Goal: Task Accomplishment & Management: Use online tool/utility

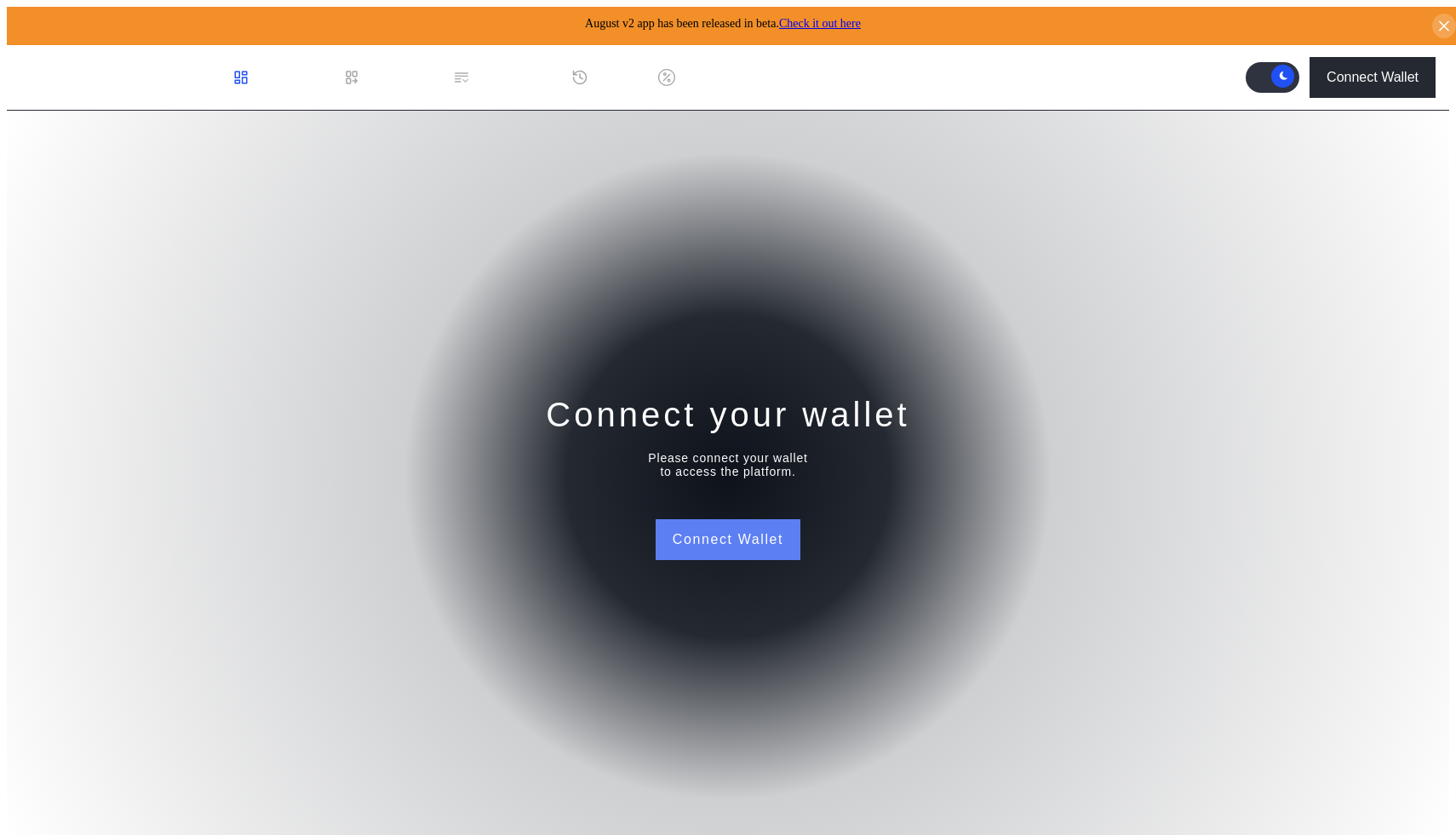
click at [704, 547] on button "Connect Wallet" at bounding box center [728, 539] width 145 height 40
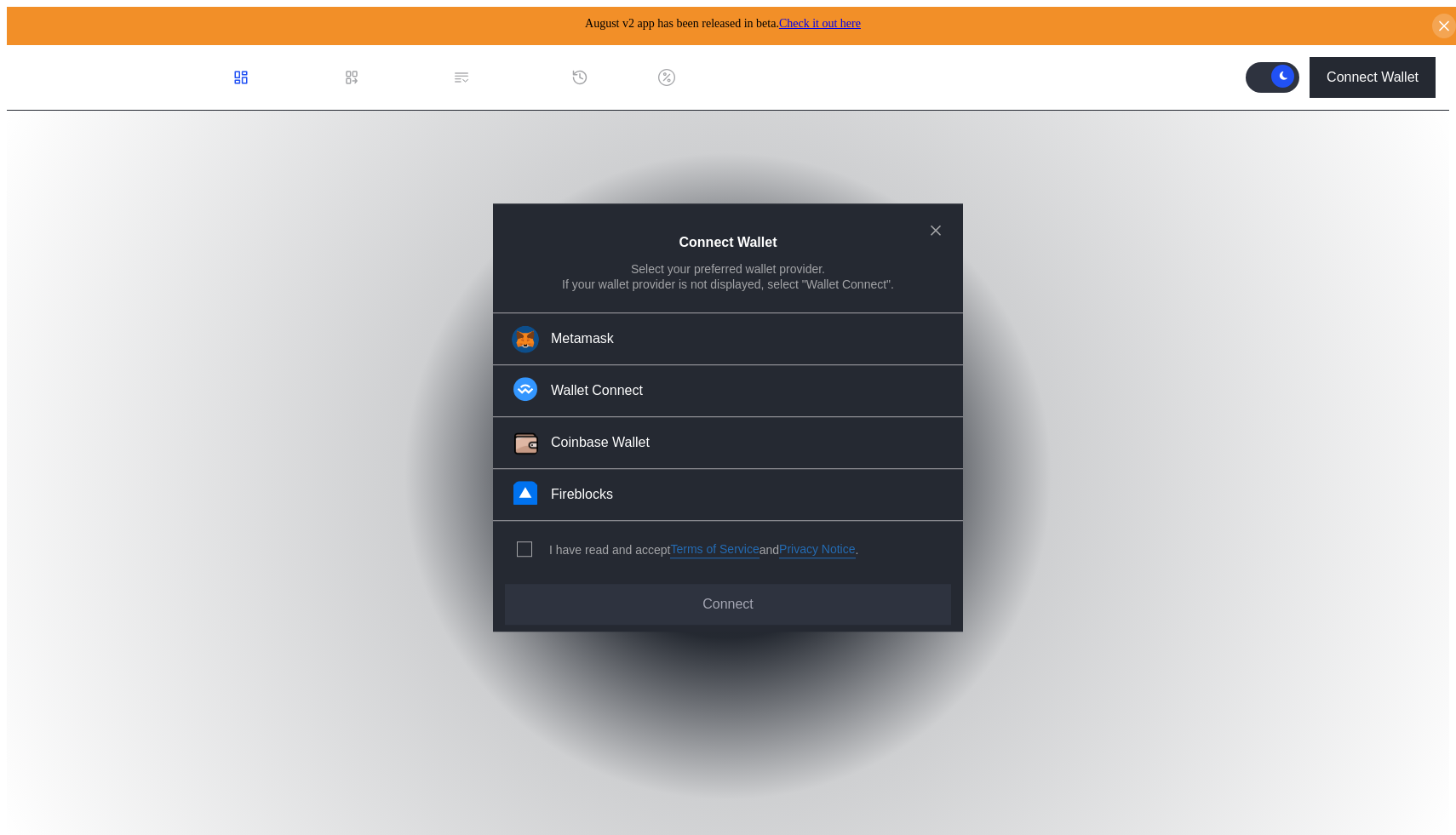
click at [514, 543] on div "I have read and accept Terms of Service and Privacy Notice ." at bounding box center [684, 549] width 383 height 56
click at [514, 544] on div "I have read and accept Terms of Service and Privacy Notice ." at bounding box center [684, 549] width 383 height 56
click at [521, 545] on span "modal" at bounding box center [525, 549] width 14 height 14
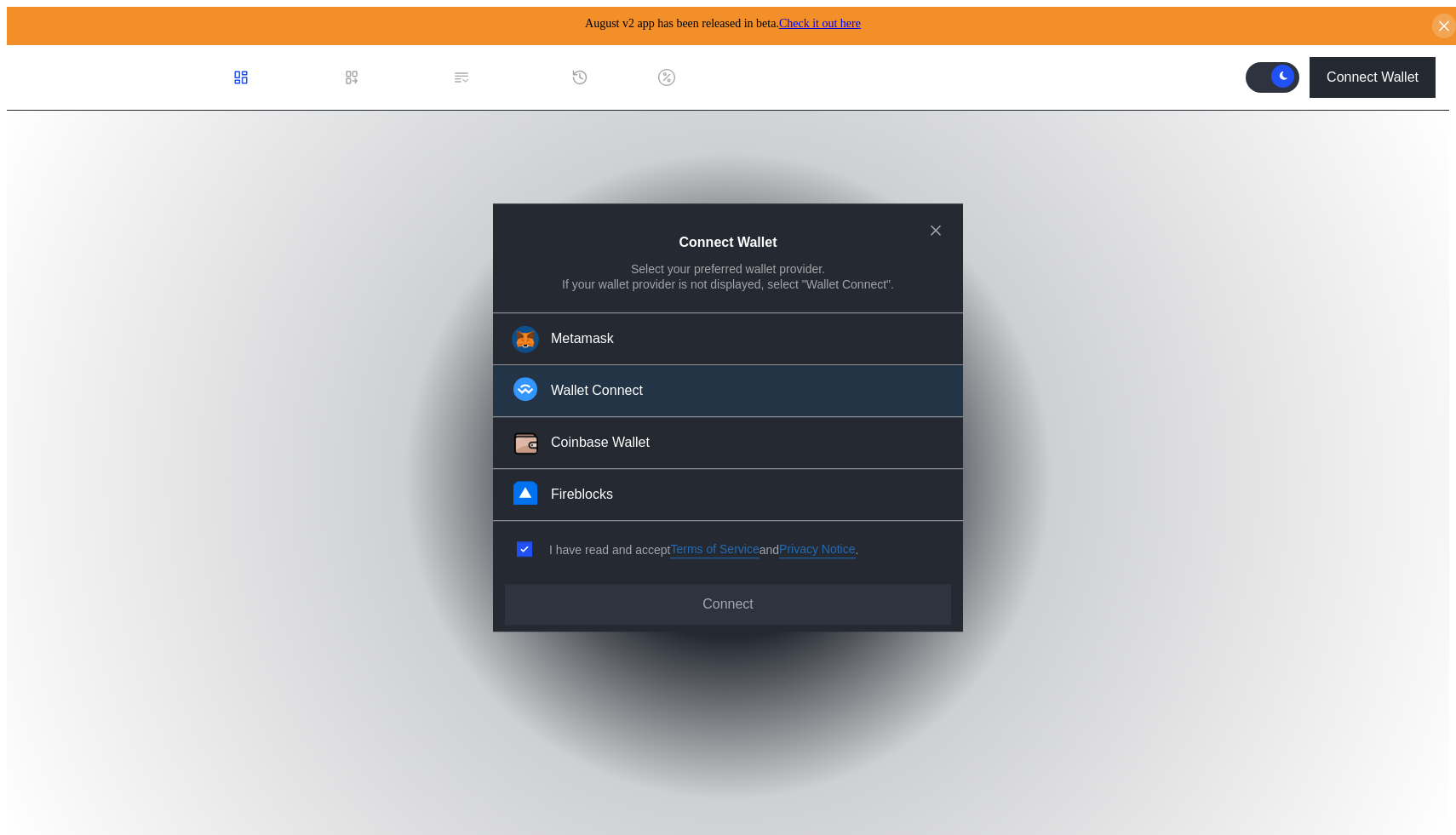
click at [609, 384] on button "Wallet Connect" at bounding box center [728, 392] width 470 height 52
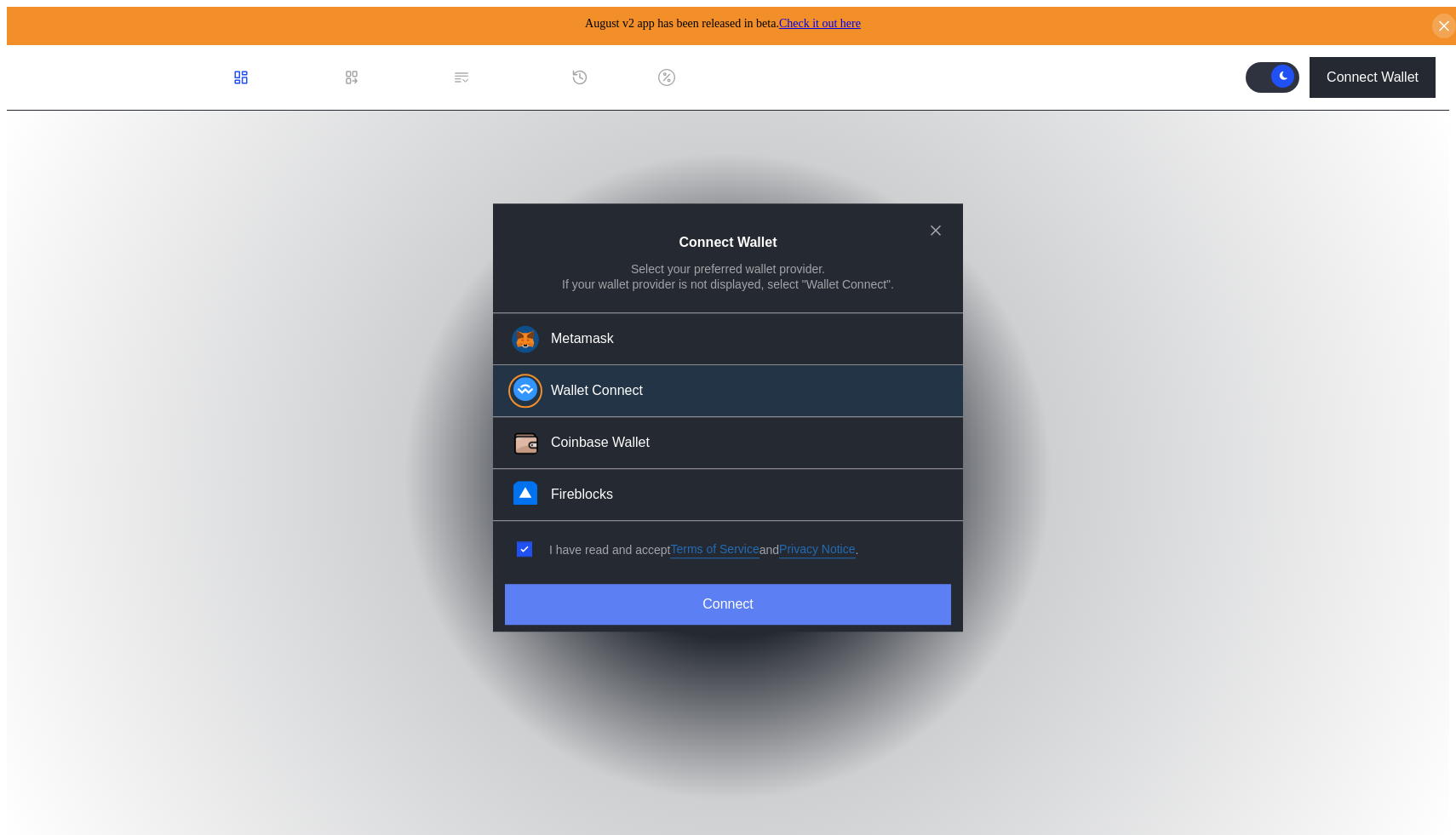
click at [733, 611] on button "Connect" at bounding box center [728, 604] width 446 height 40
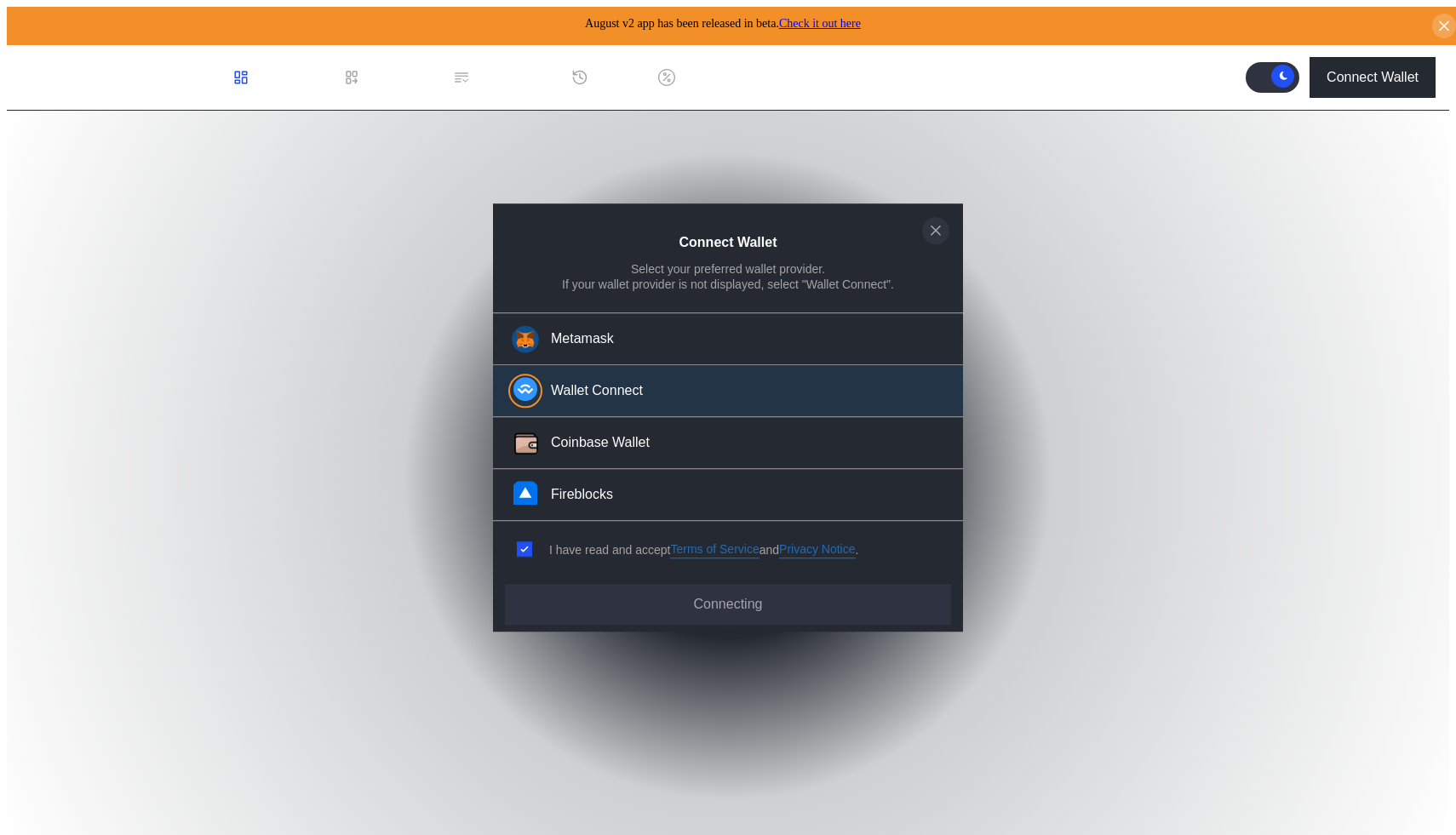
click at [940, 235] on icon "close modal" at bounding box center [935, 231] width 8 height 8
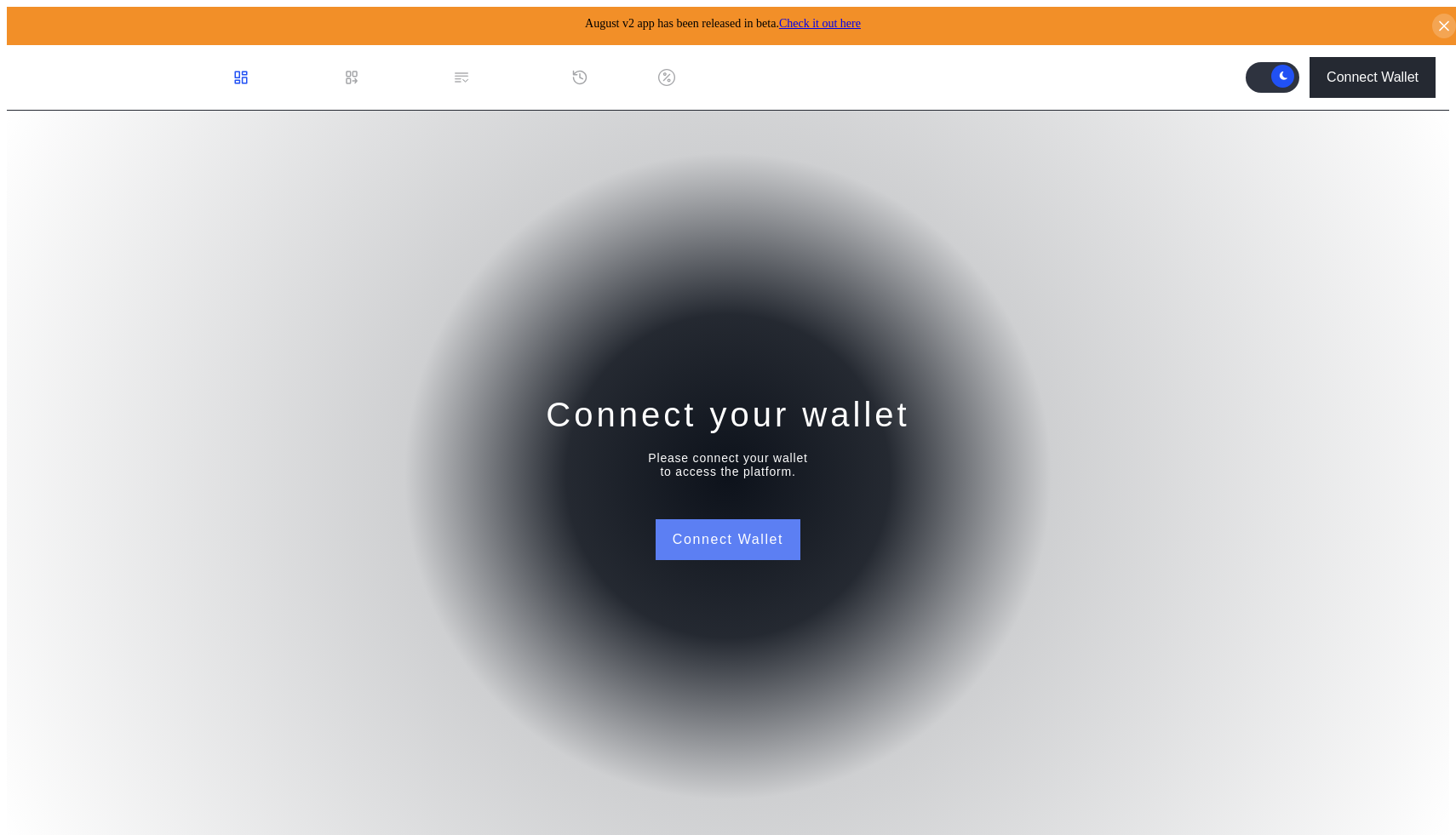
click at [675, 519] on button "Connect Wallet" at bounding box center [728, 539] width 145 height 40
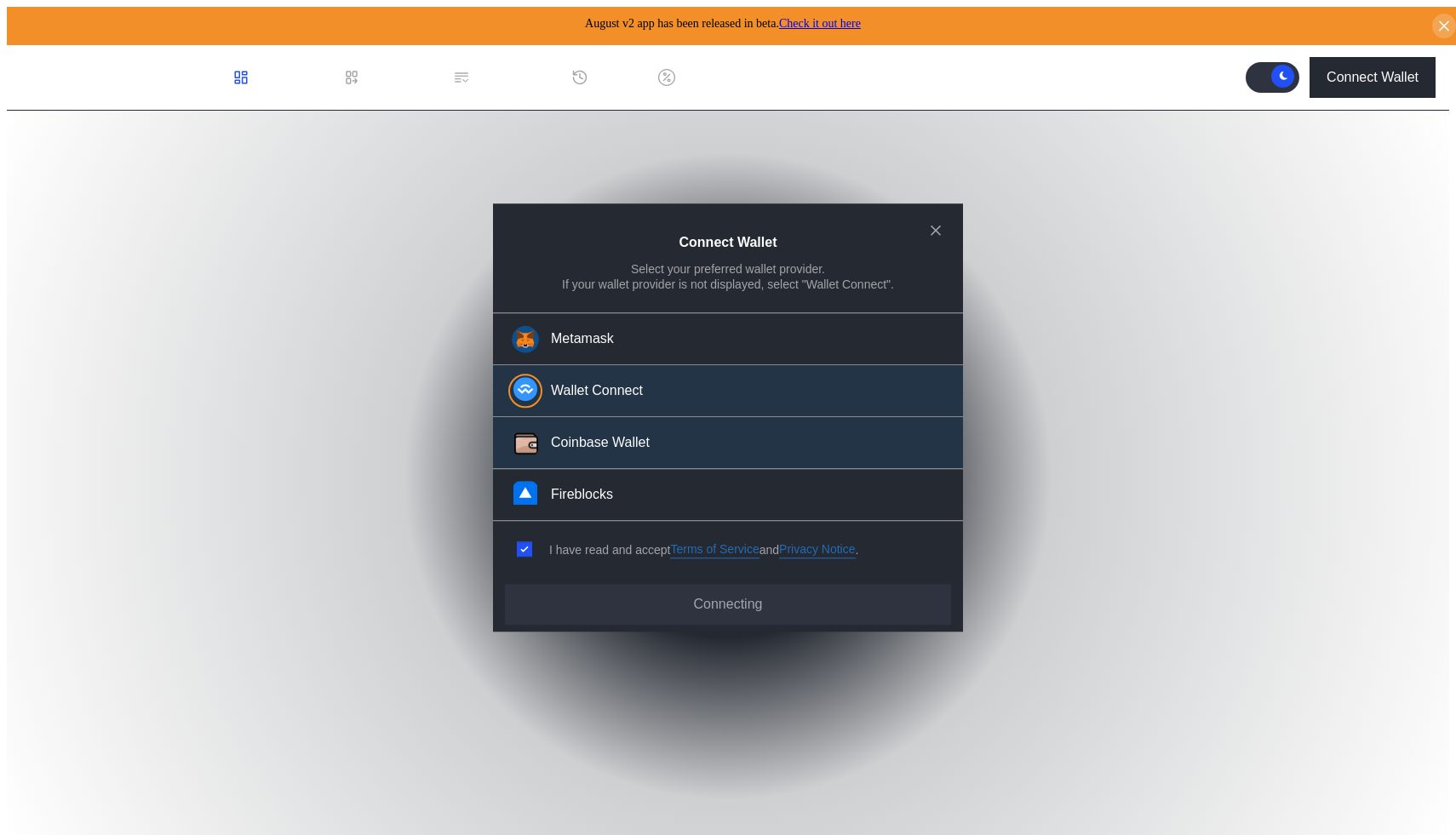
click at [597, 427] on button "Coinbase Wallet" at bounding box center [728, 444] width 470 height 52
click at [637, 385] on div "Wallet Connect" at bounding box center [597, 390] width 92 height 17
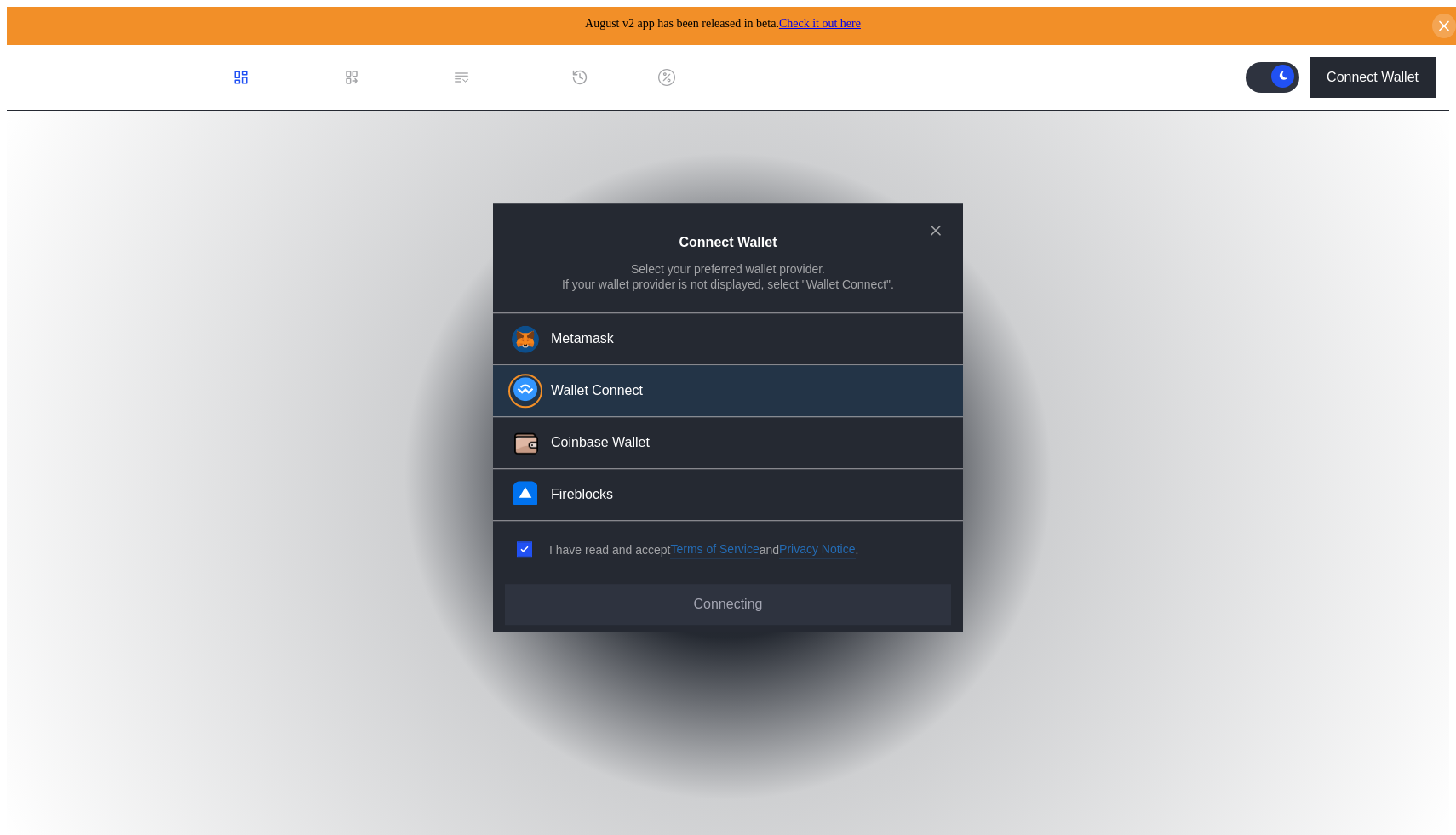
click at [611, 392] on div "Wallet Connect" at bounding box center [597, 390] width 92 height 17
click at [526, 545] on icon "modal" at bounding box center [524, 549] width 10 height 10
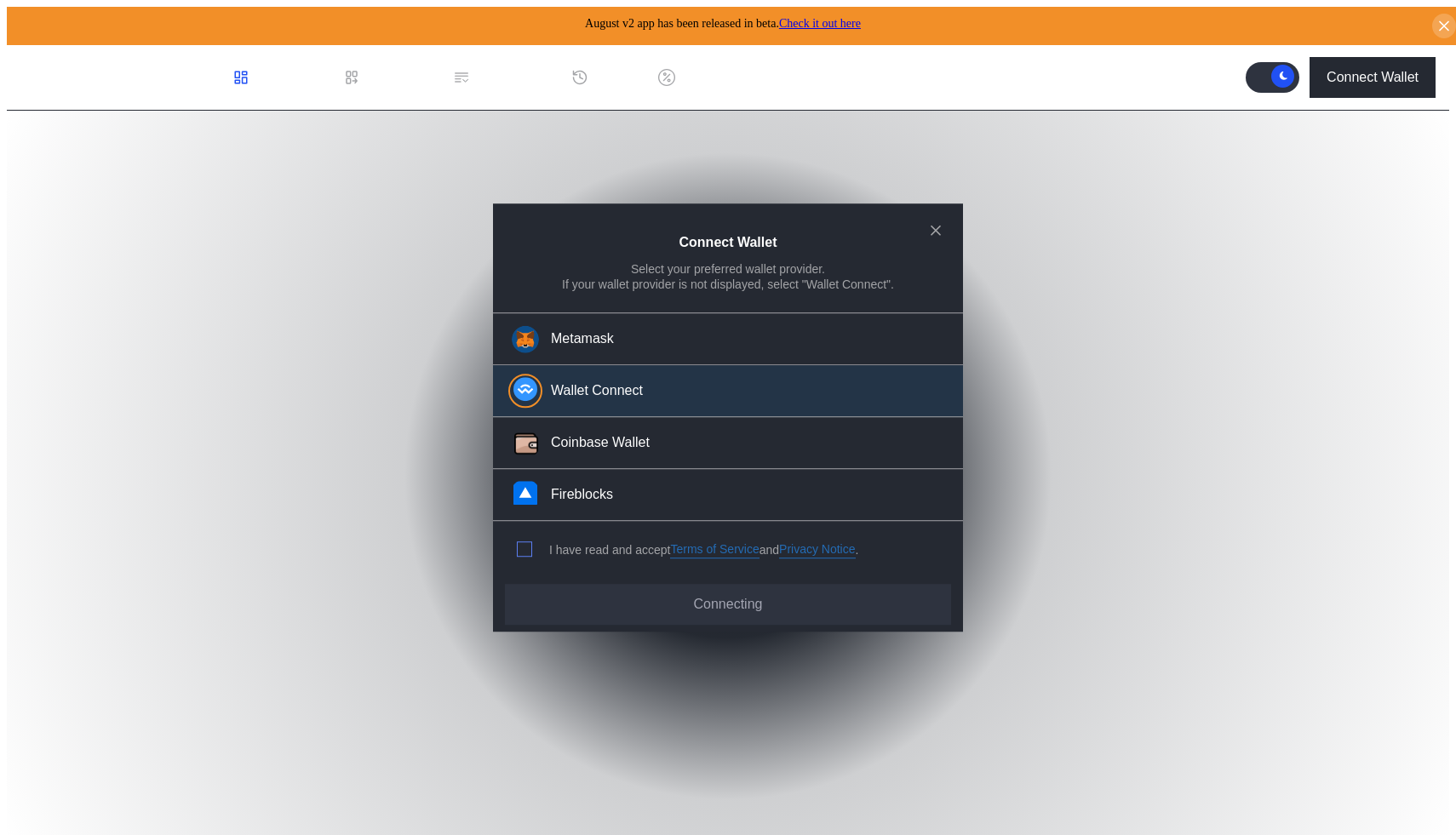
click at [526, 545] on span "modal" at bounding box center [525, 549] width 14 height 14
click at [494, 536] on div "I have read and accept Terms of Service and Privacy Notice ." at bounding box center [684, 549] width 383 height 56
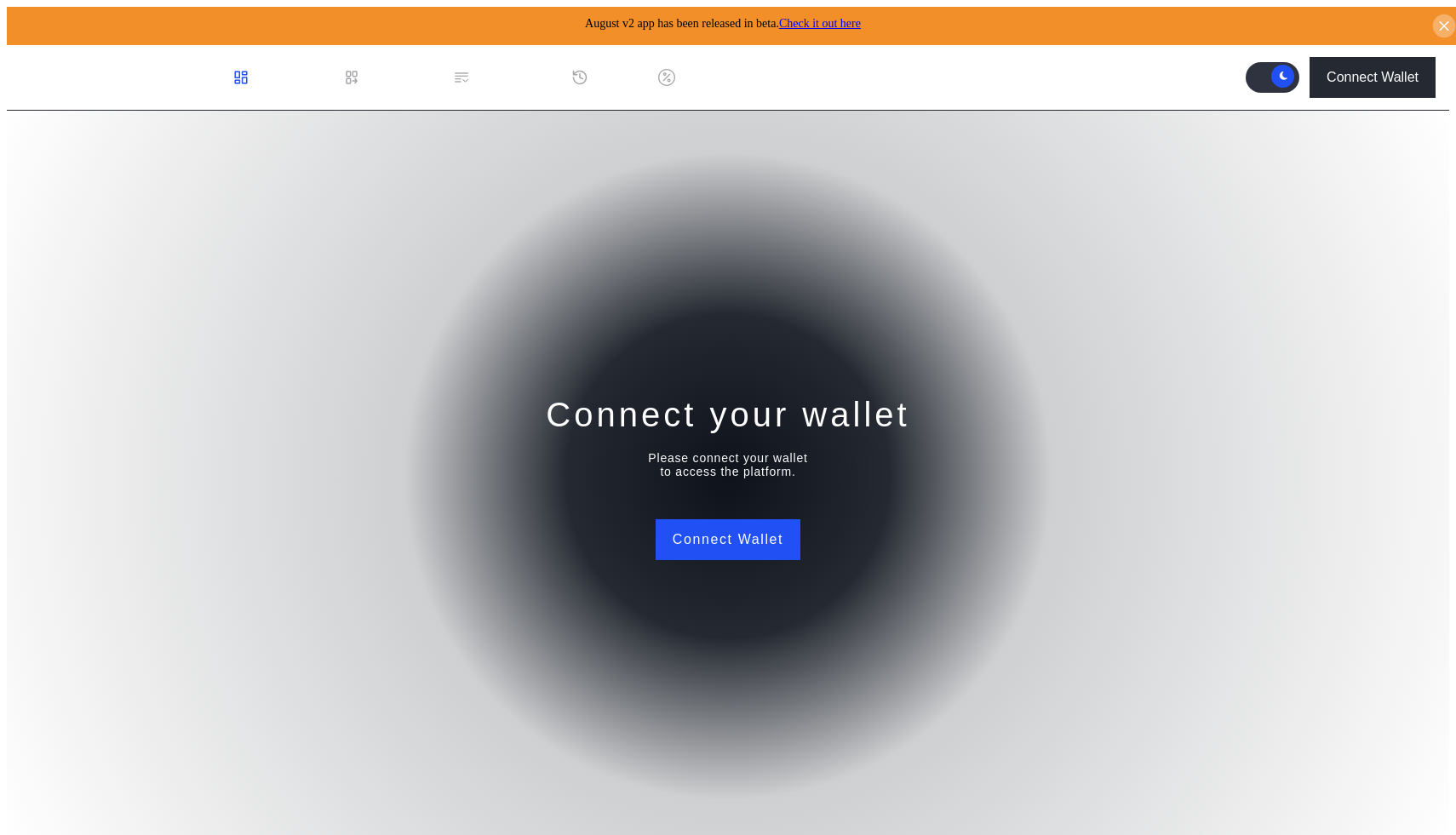
click at [1448, 17] on button at bounding box center [1444, 27] width 23 height 24
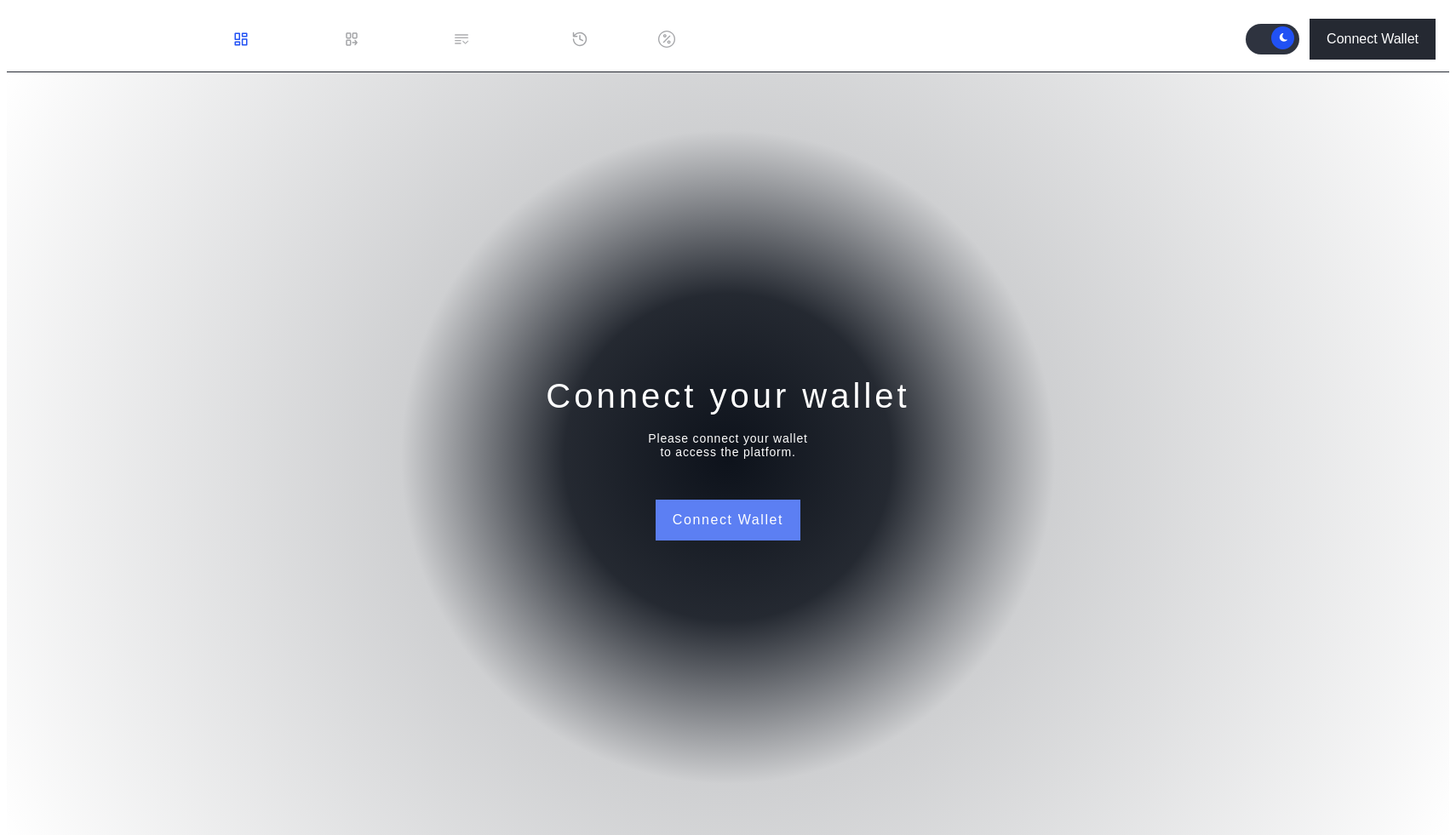
click at [717, 505] on button "Connect Wallet" at bounding box center [728, 520] width 145 height 40
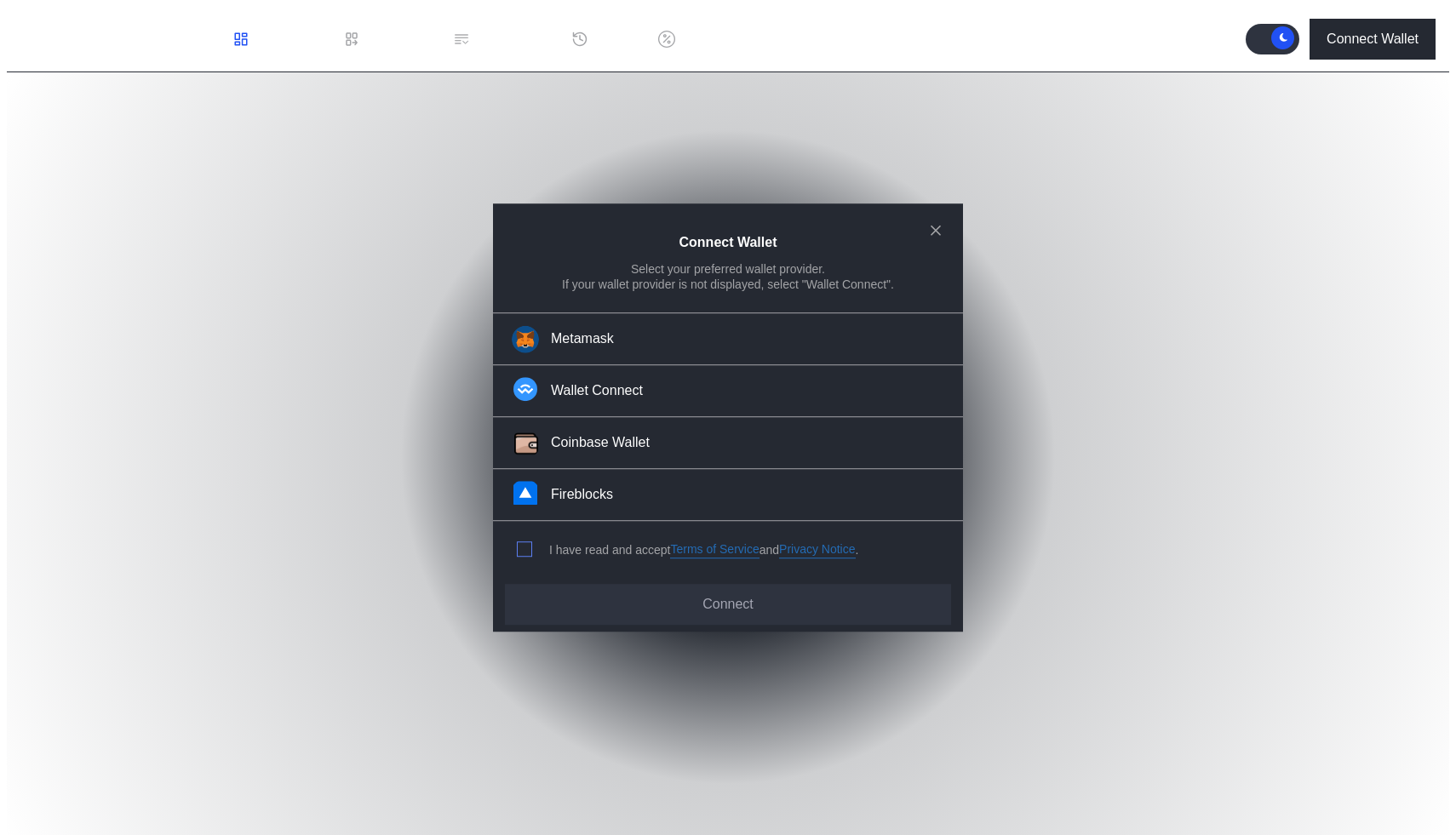
click at [520, 546] on span "modal" at bounding box center [525, 549] width 14 height 14
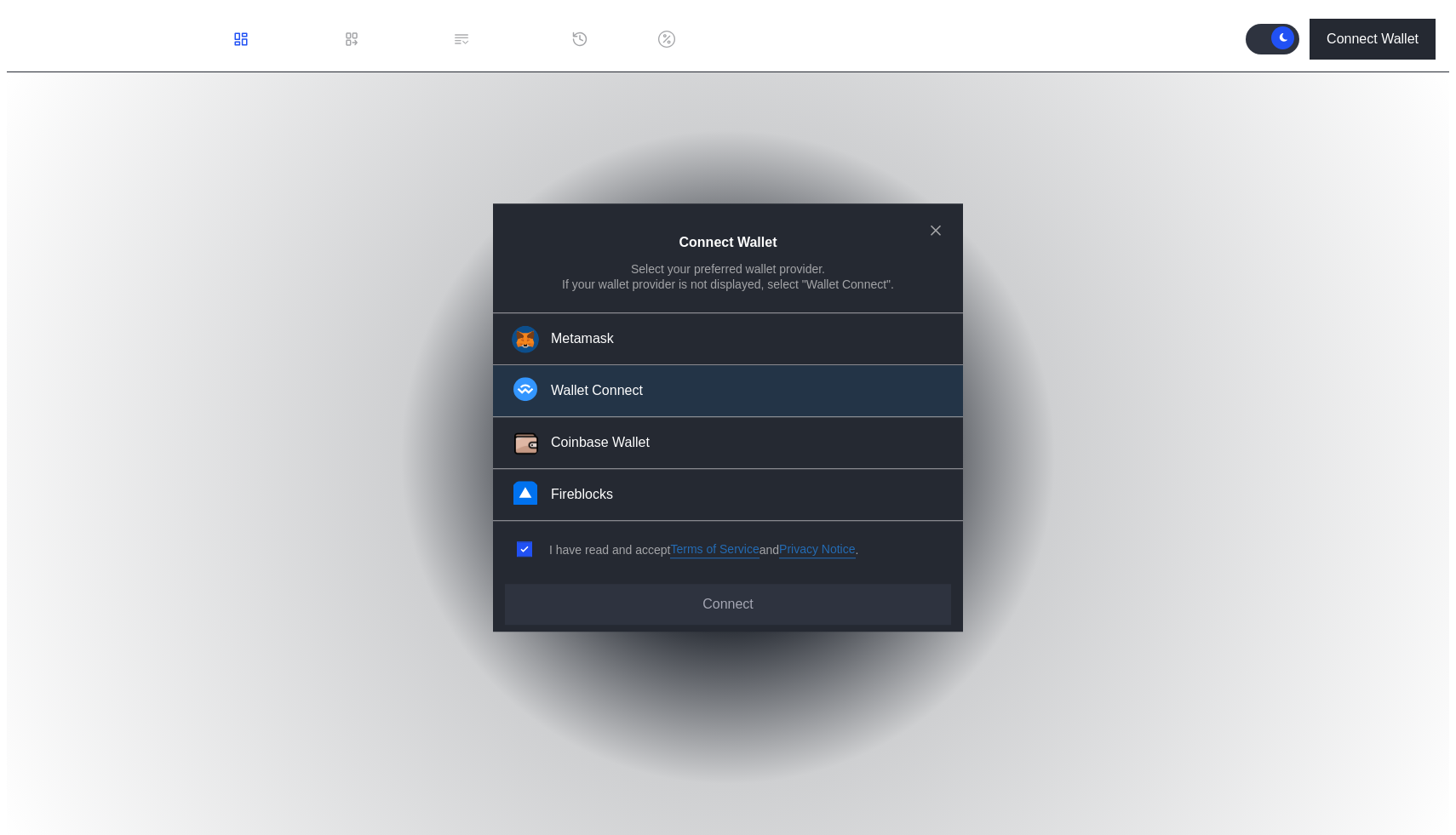
click at [615, 390] on div "Wallet Connect" at bounding box center [597, 390] width 92 height 17
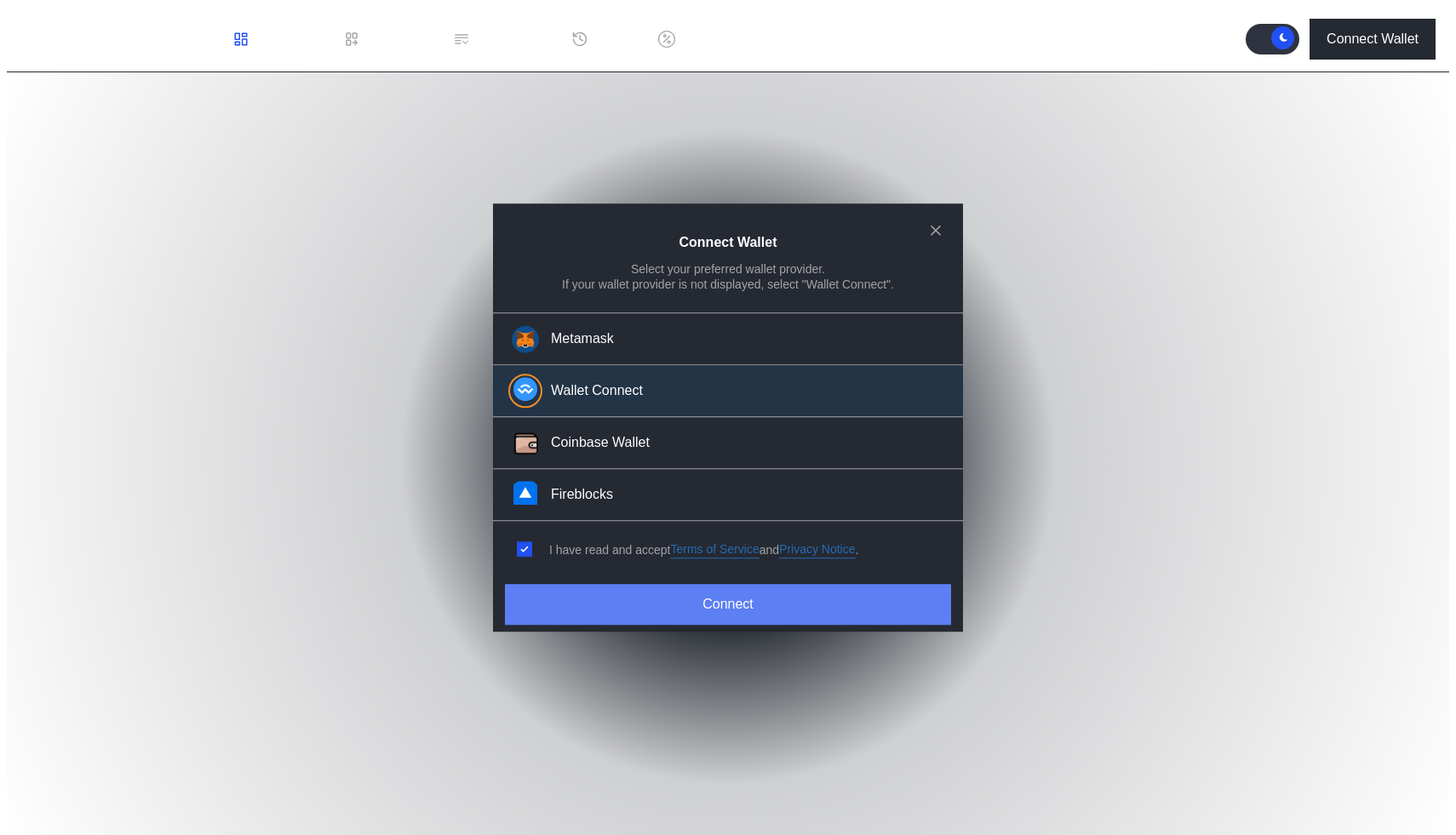
click at [692, 591] on button "Connect" at bounding box center [728, 604] width 446 height 40
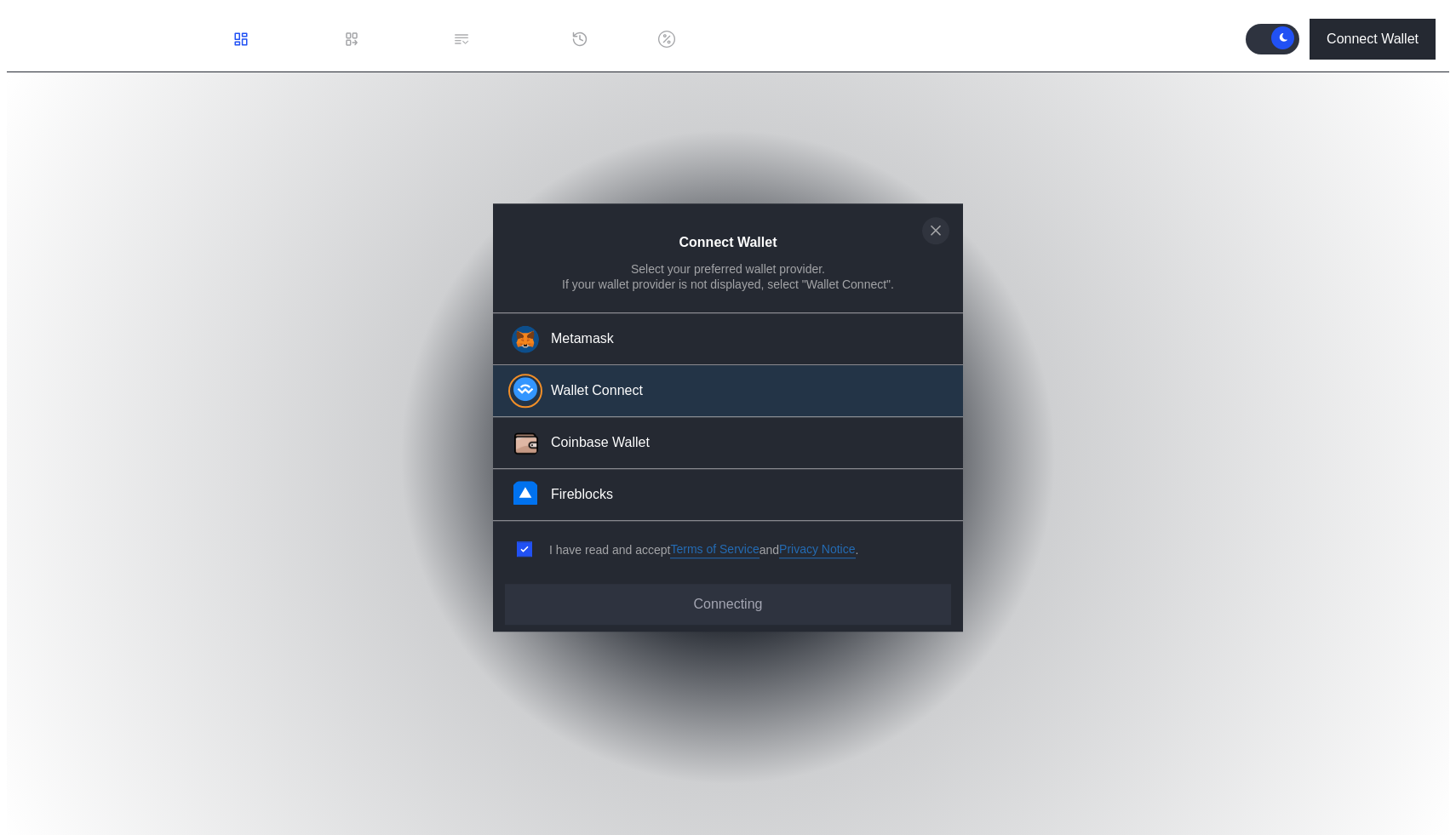
click at [931, 234] on icon "close modal" at bounding box center [935, 230] width 17 height 17
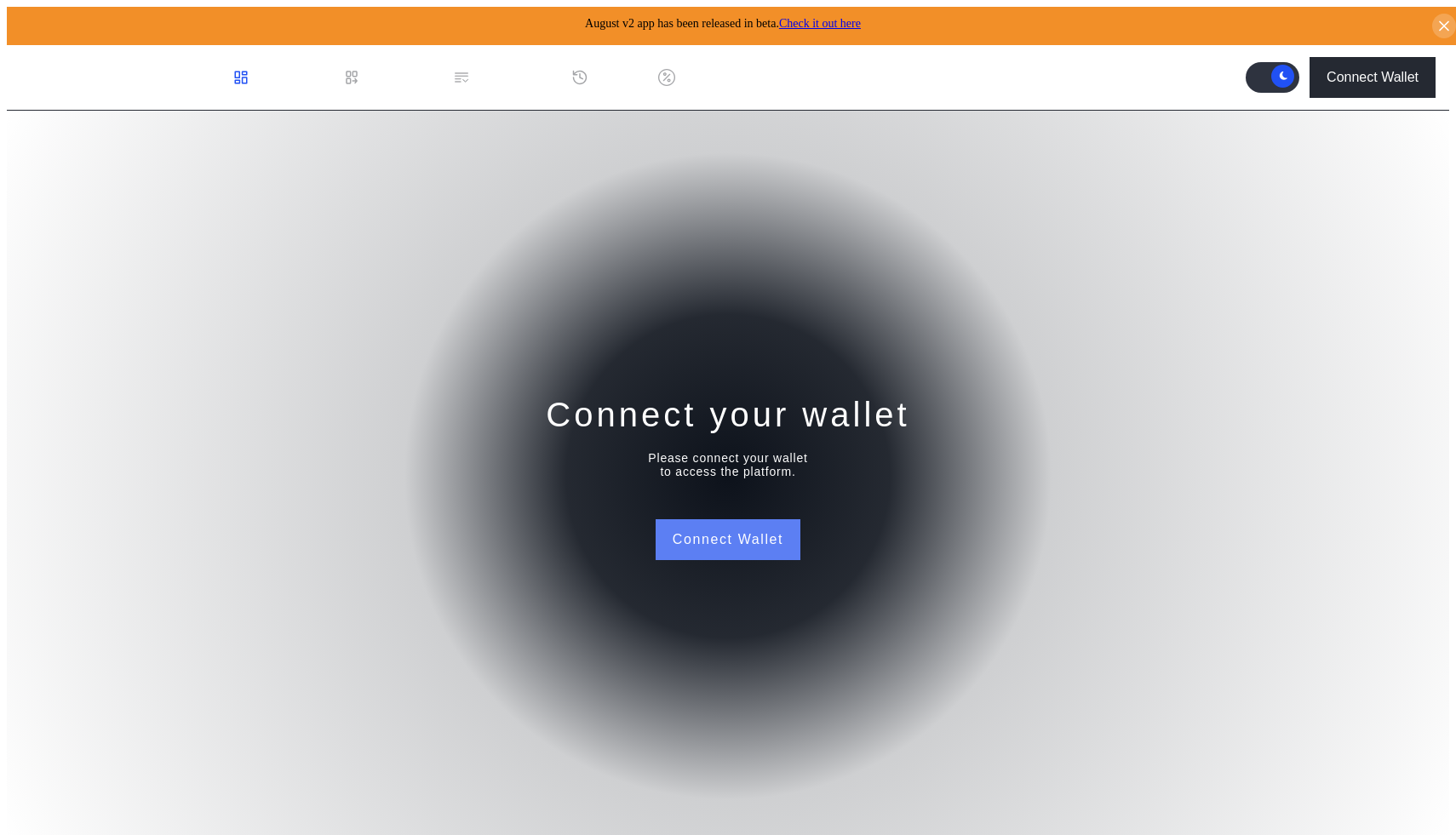
click at [754, 553] on button "Connect Wallet" at bounding box center [728, 539] width 145 height 40
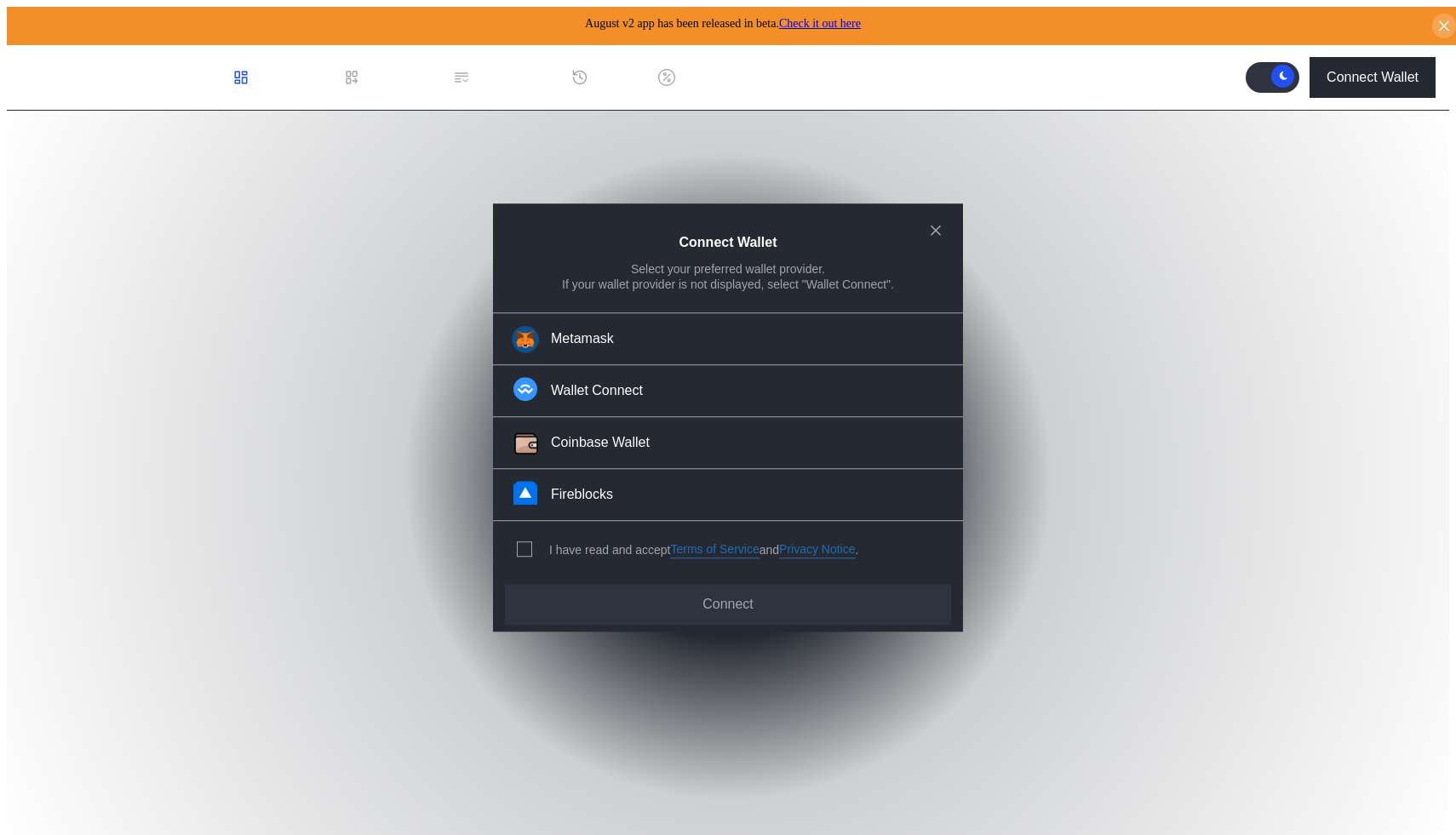
click at [532, 533] on div "I have read and accept Terms of Service and Privacy Notice ." at bounding box center [684, 549] width 383 height 56
click at [527, 547] on span "modal" at bounding box center [525, 549] width 14 height 14
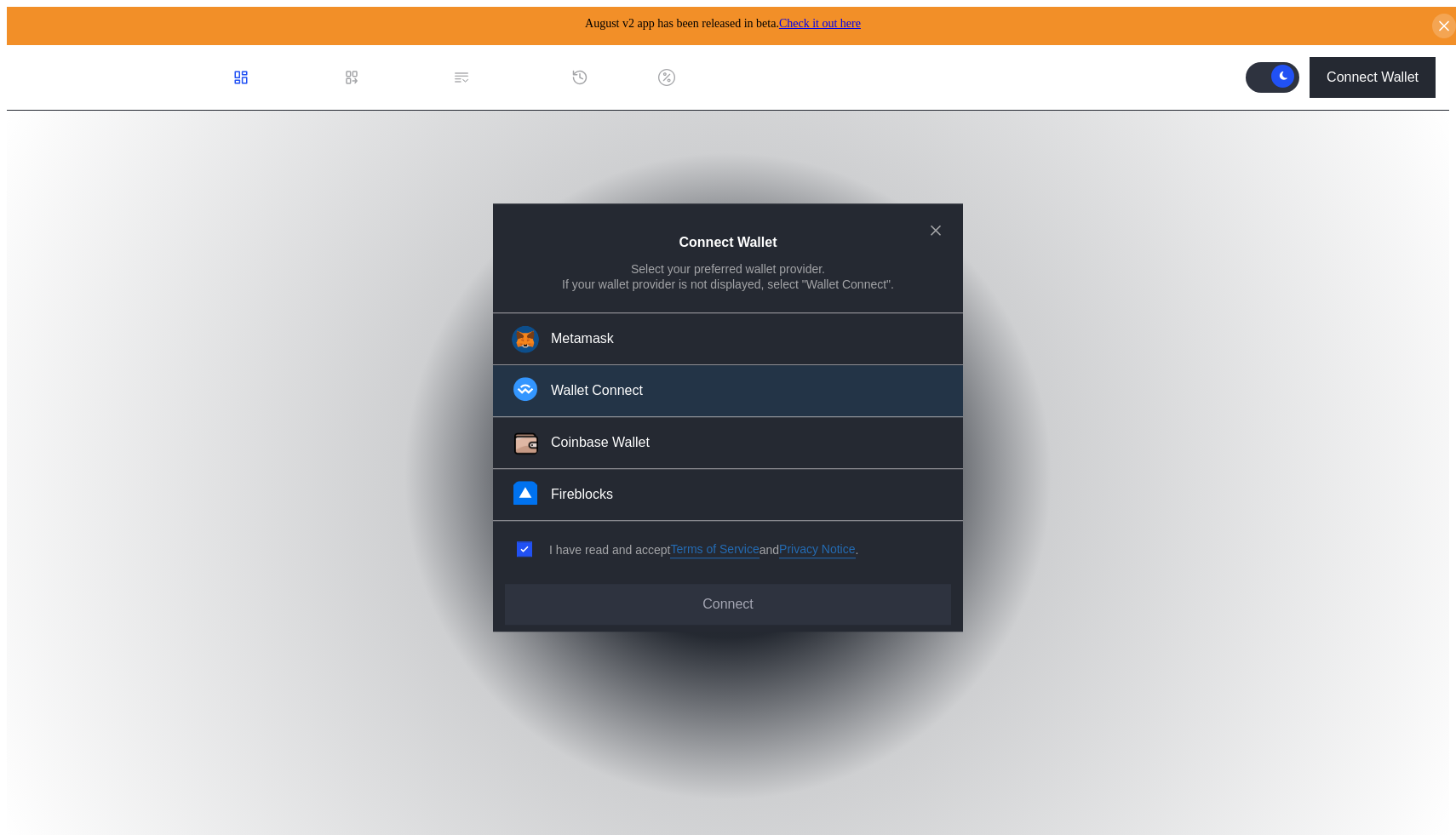
click at [655, 392] on button "Wallet Connect" at bounding box center [728, 392] width 470 height 52
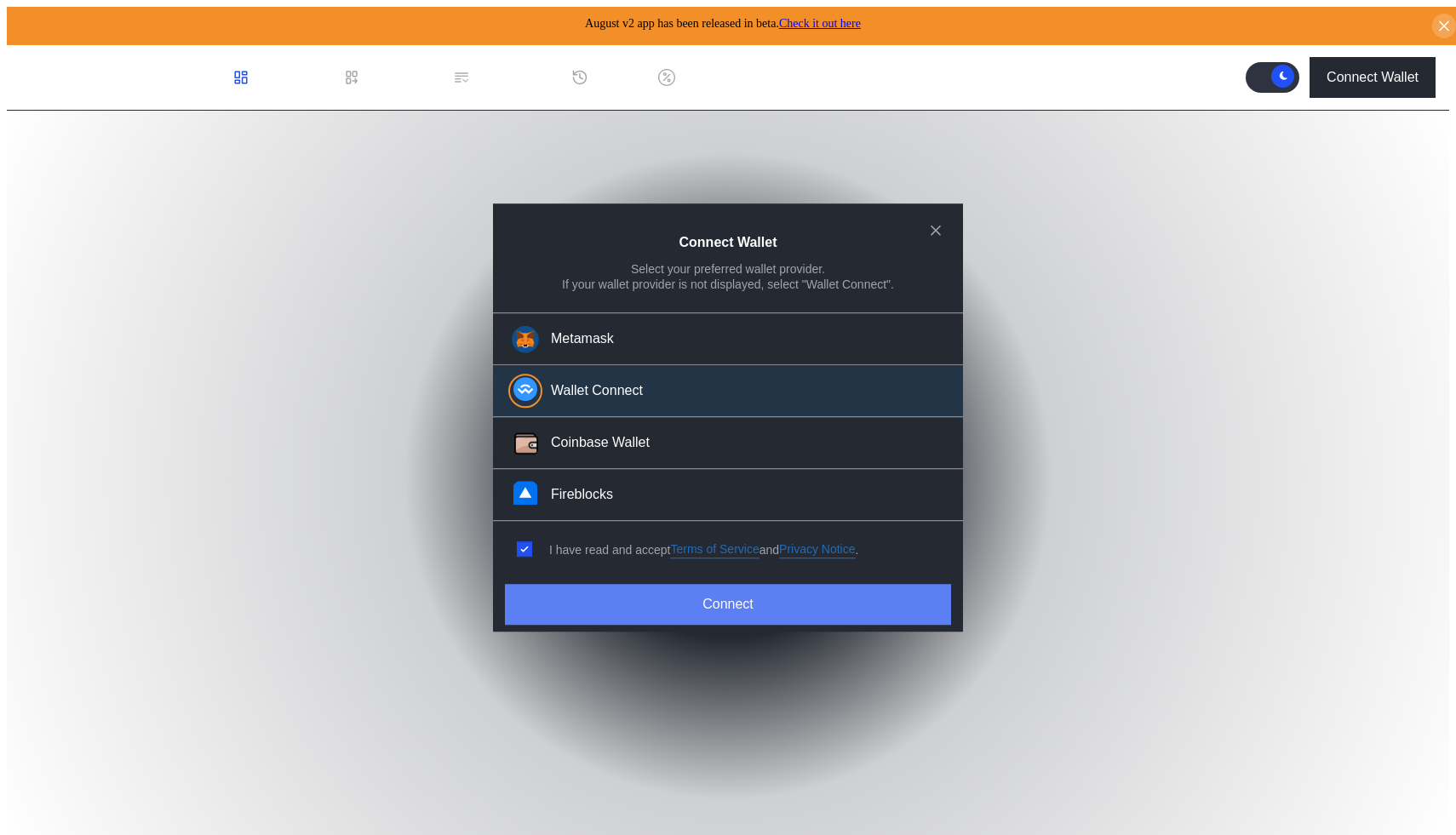
click at [643, 594] on button "Connect" at bounding box center [728, 604] width 446 height 40
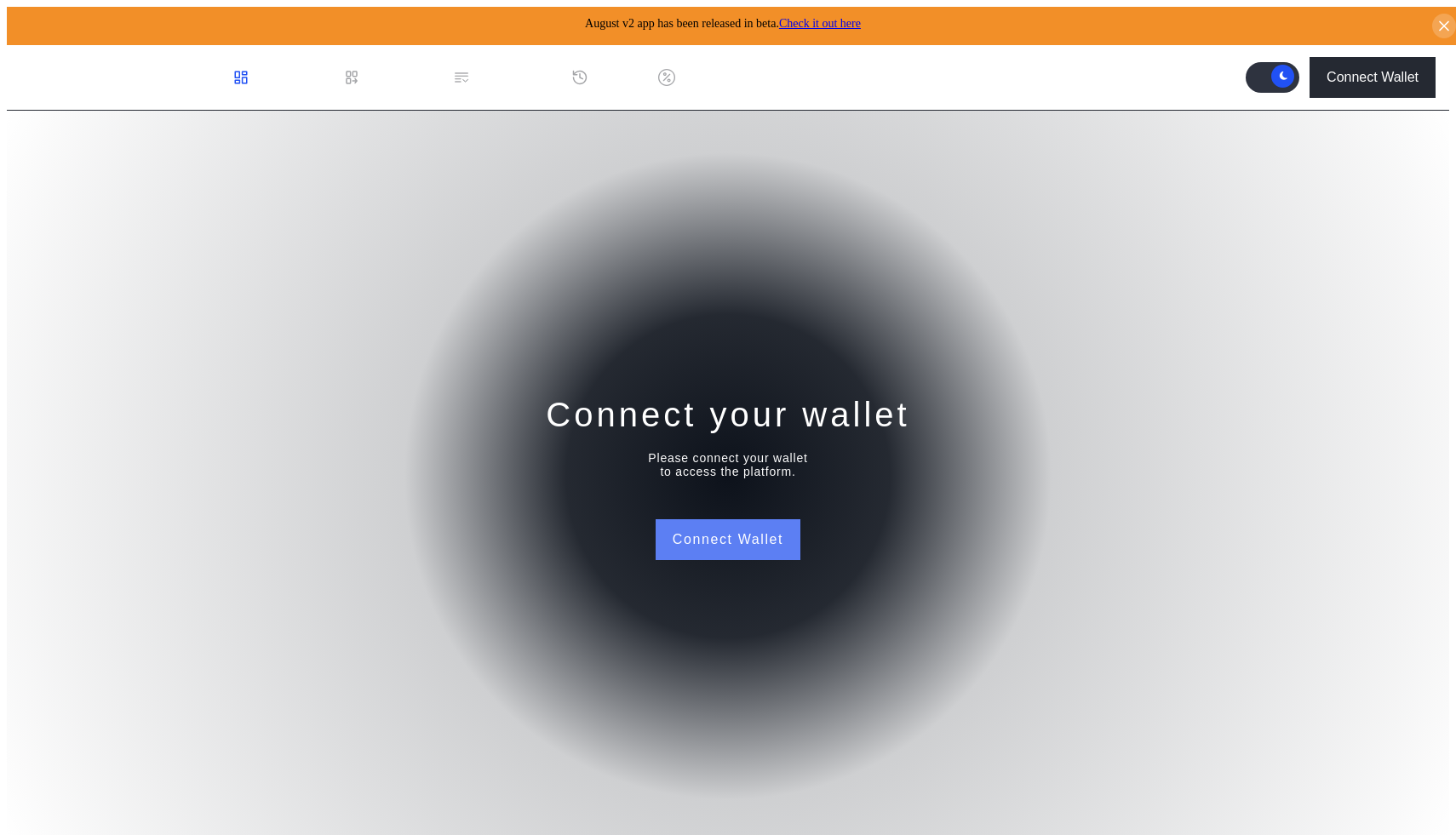
click at [702, 524] on button "Connect Wallet" at bounding box center [728, 539] width 145 height 40
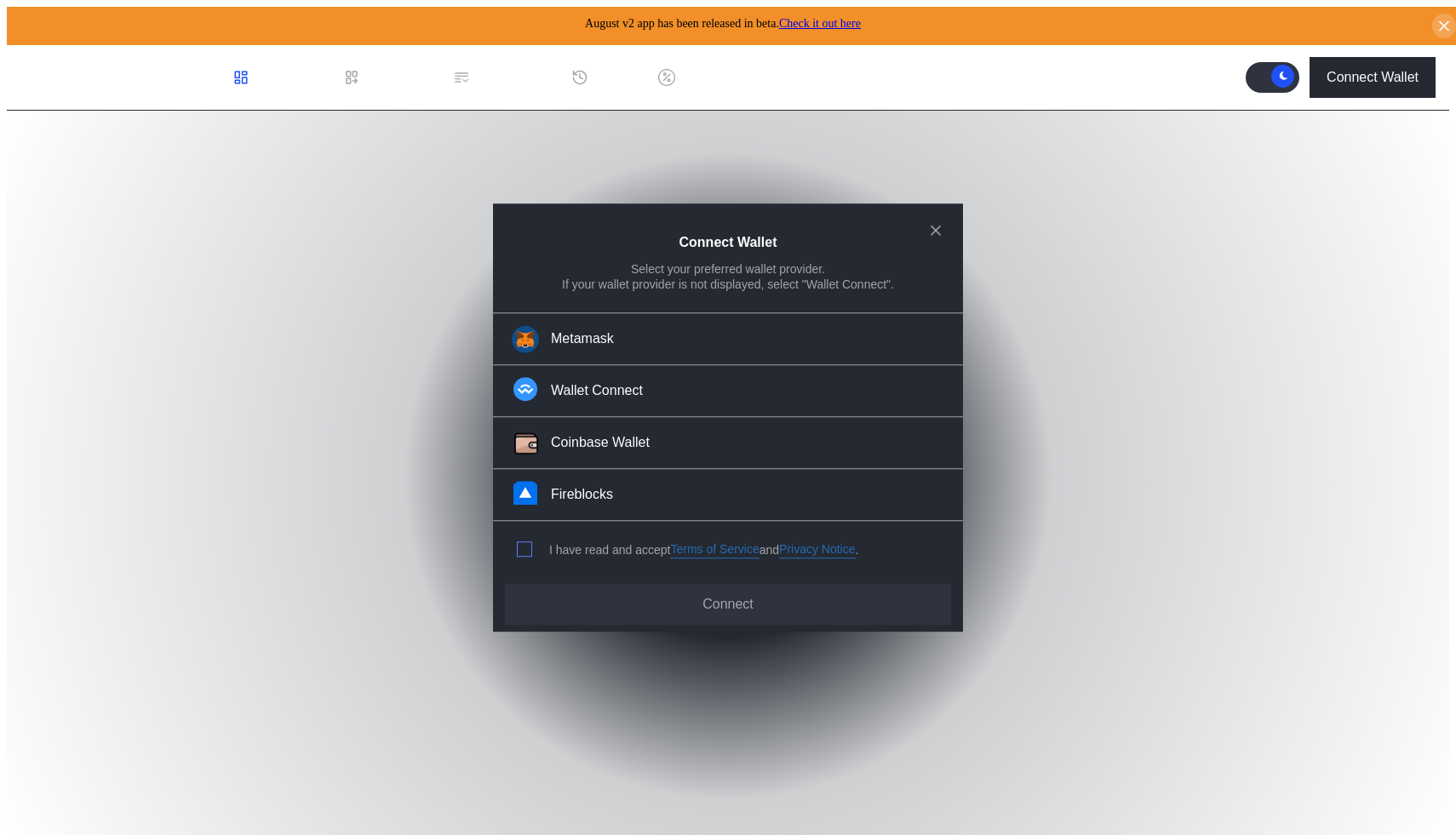
click at [525, 547] on span "modal" at bounding box center [525, 549] width 14 height 14
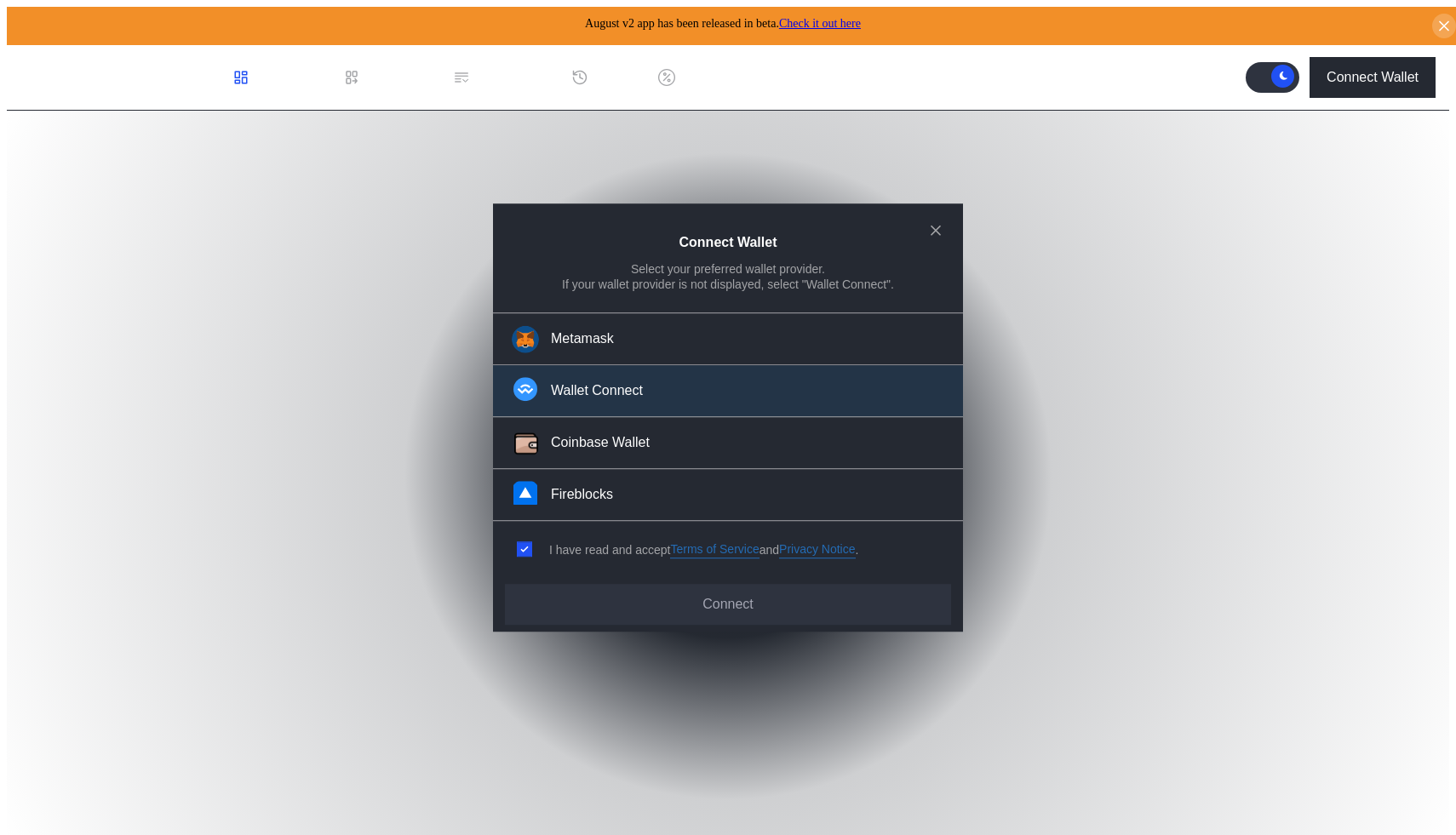
click at [587, 412] on button "Wallet Connect" at bounding box center [728, 392] width 470 height 52
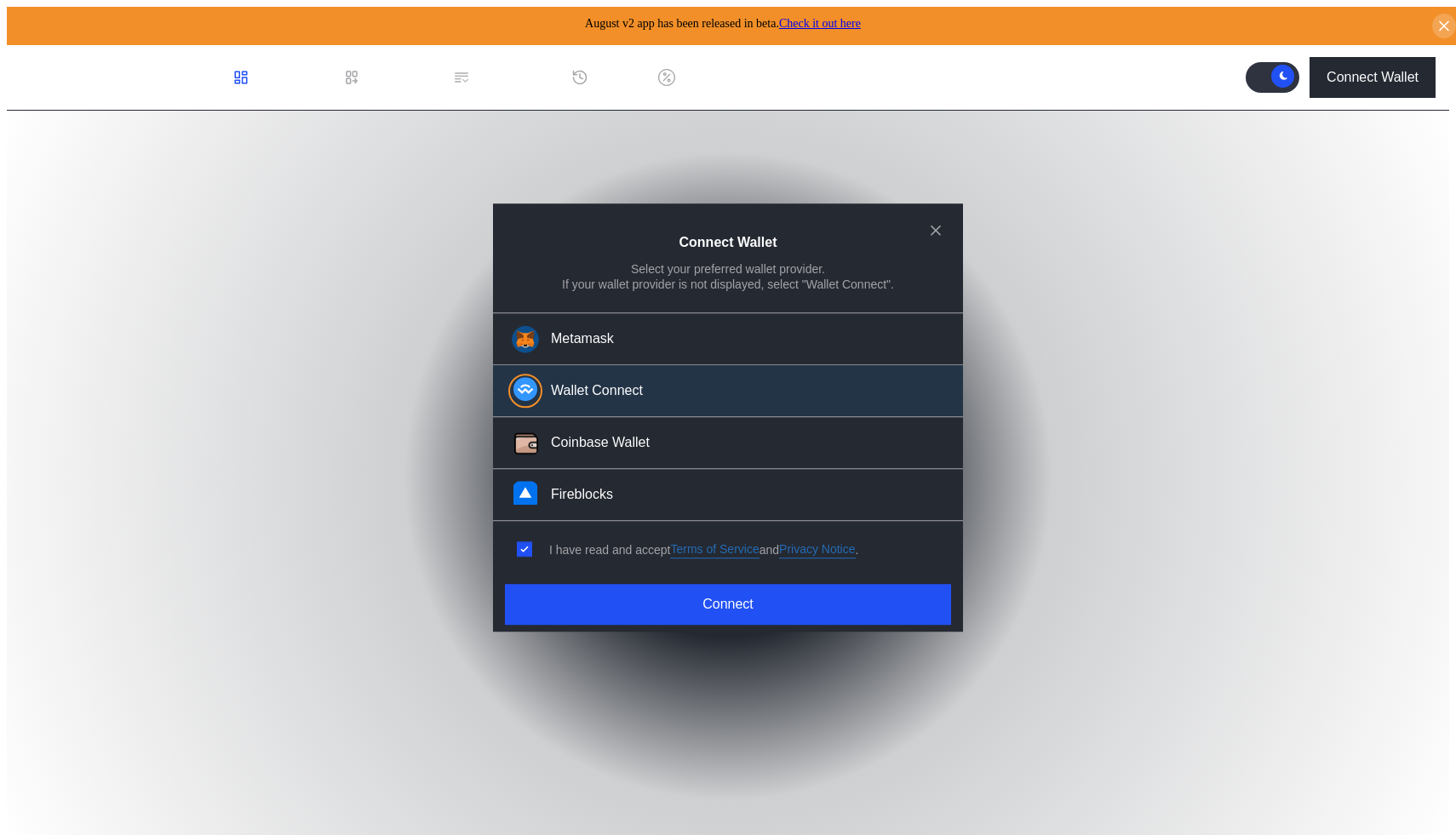
click at [747, 621] on div "Connect Wallet Select your preferred wallet provider. If your wallet provider i…" at bounding box center [728, 418] width 470 height 429
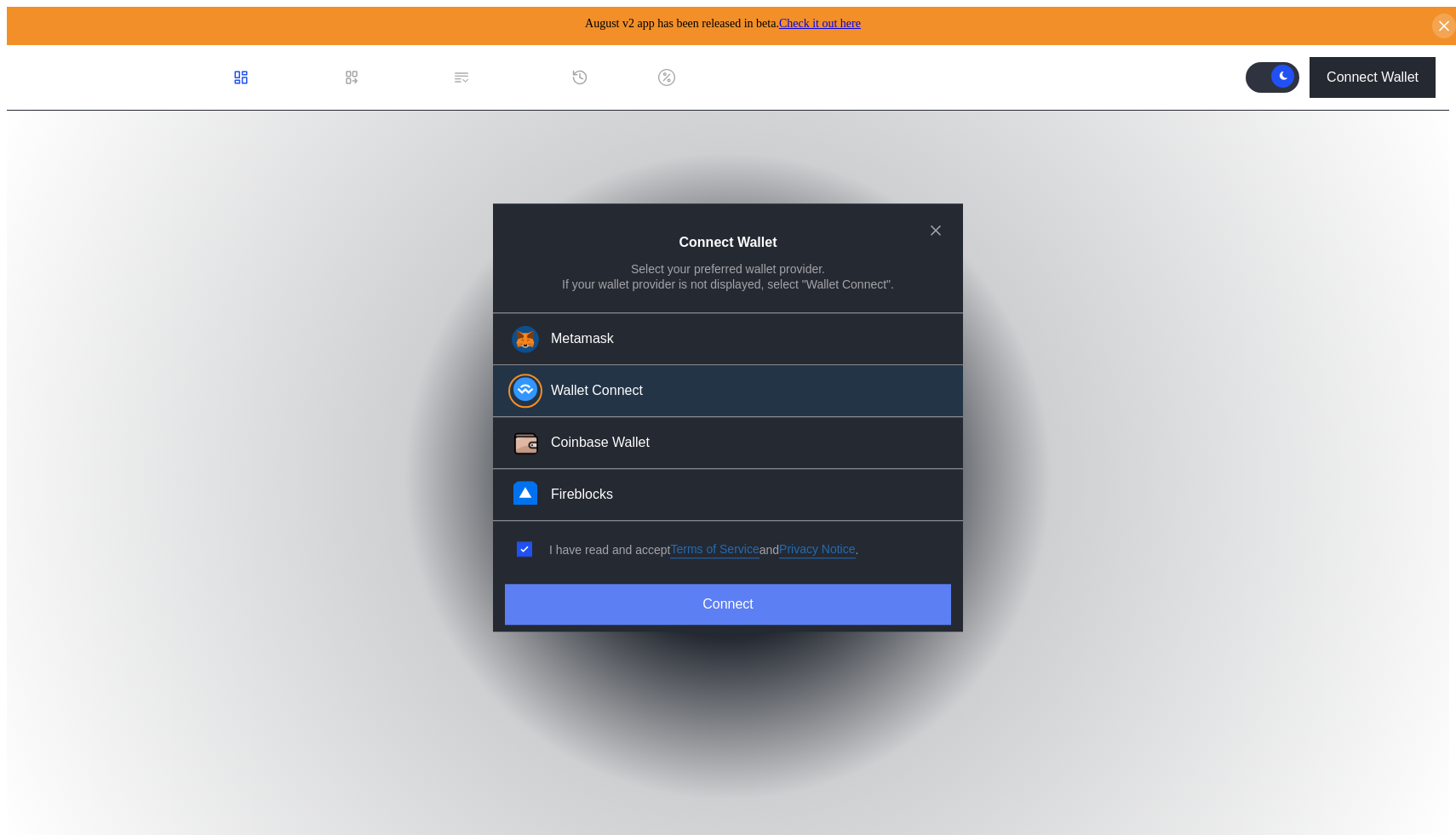
click at [716, 584] on button "Connect" at bounding box center [728, 604] width 446 height 40
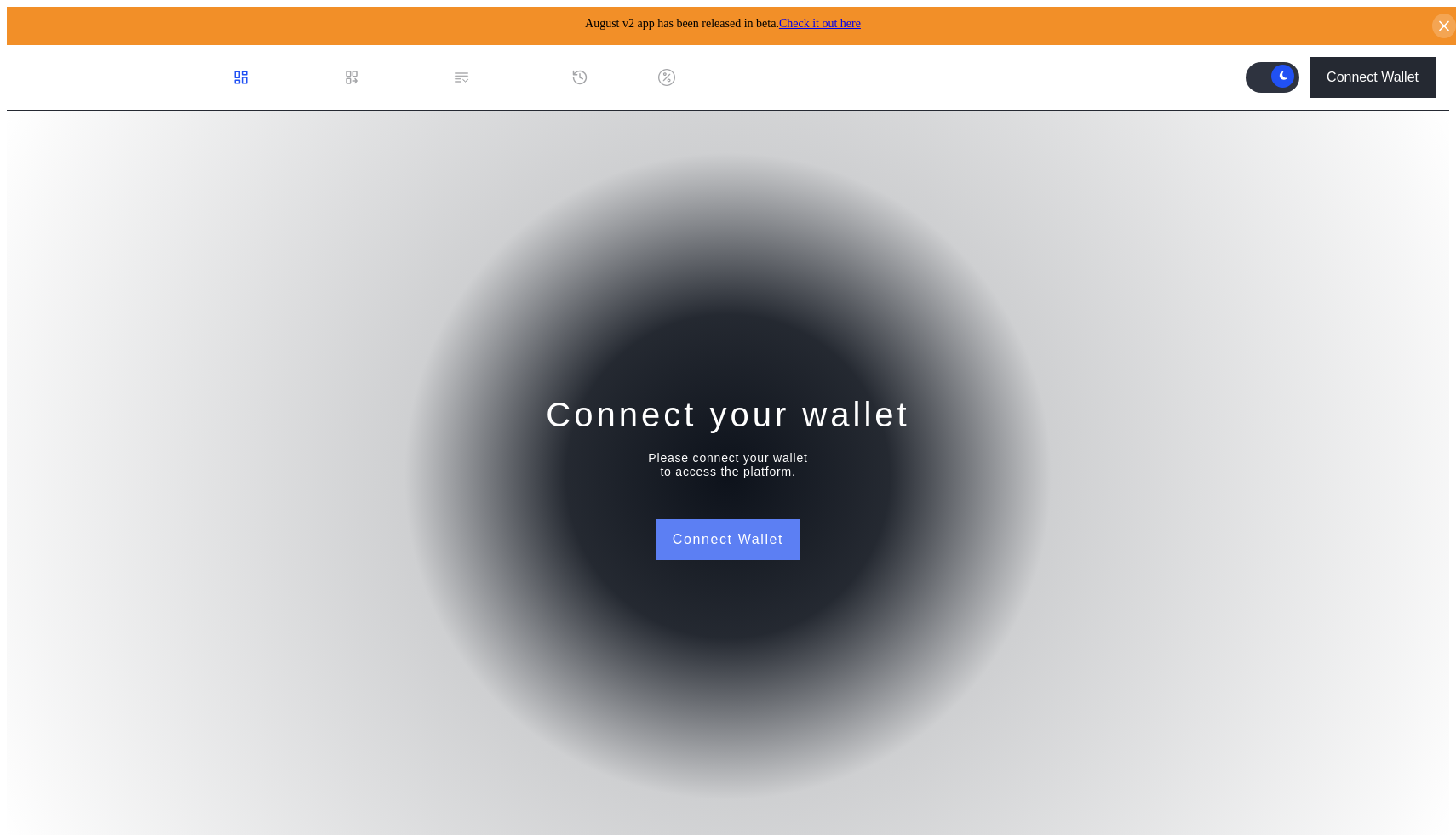
click at [688, 519] on button "Connect Wallet" at bounding box center [728, 539] width 145 height 40
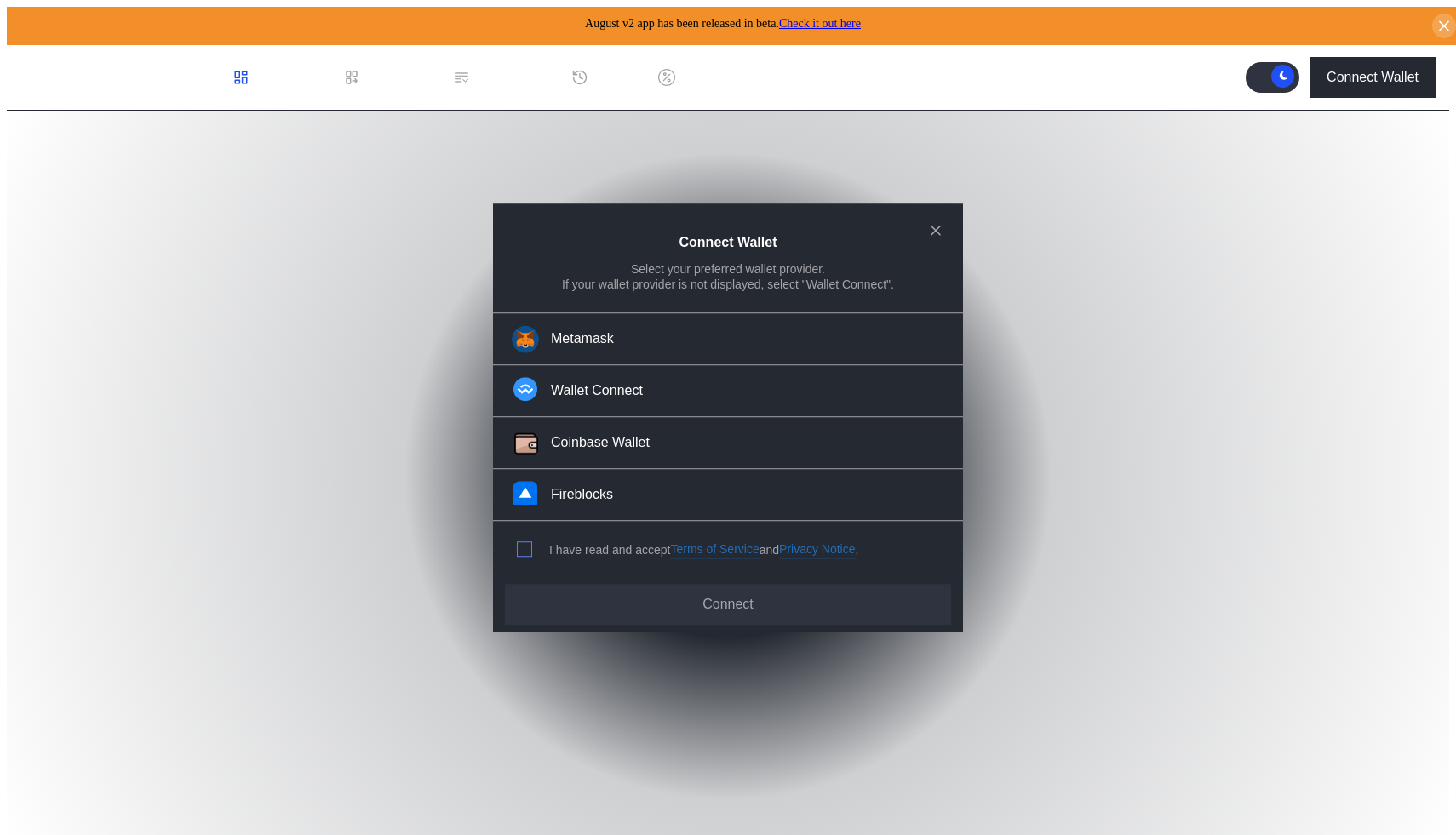
click at [524, 544] on span "modal" at bounding box center [525, 549] width 14 height 14
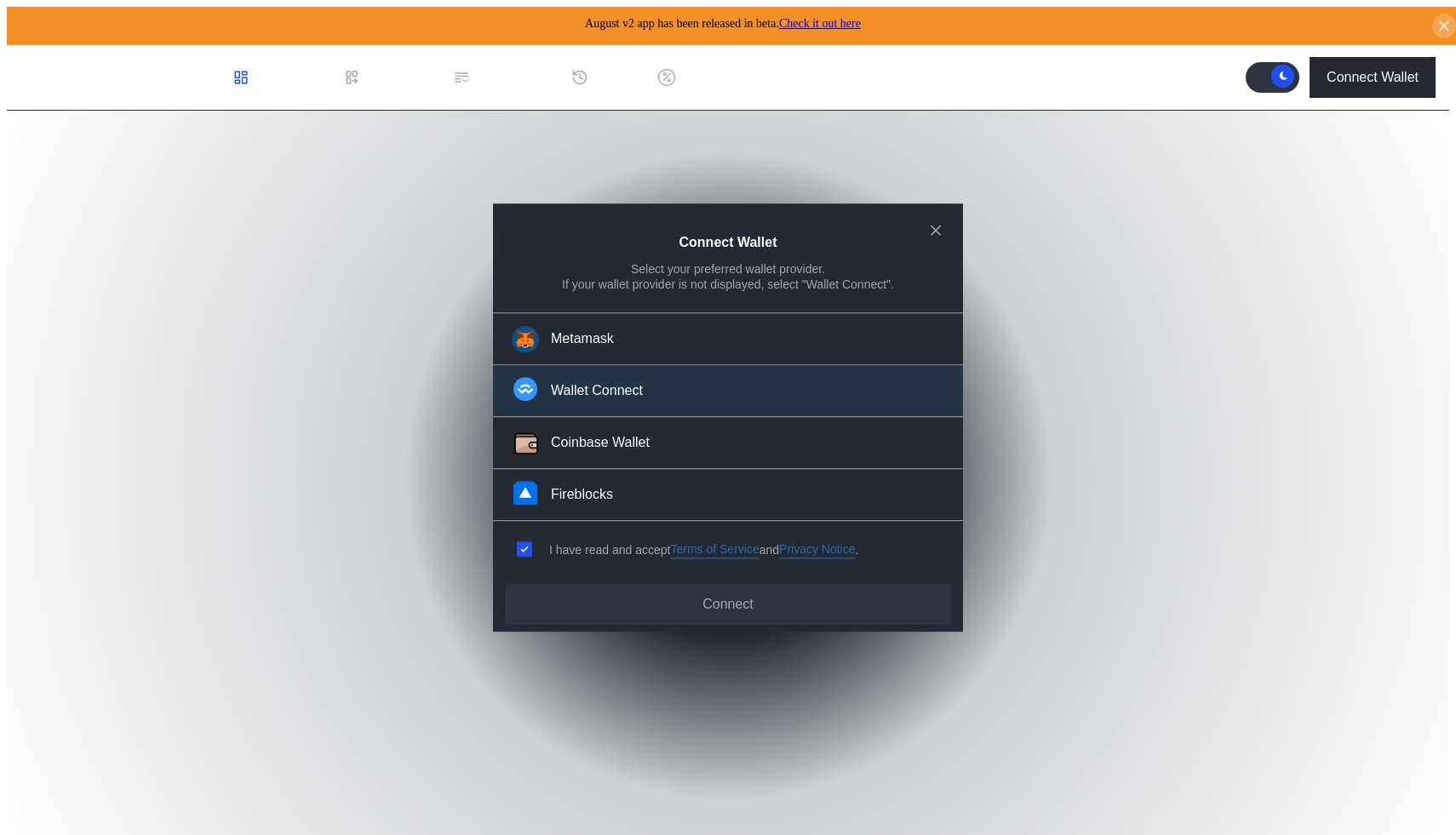
click at [581, 399] on div "Wallet Connect" at bounding box center [597, 390] width 92 height 17
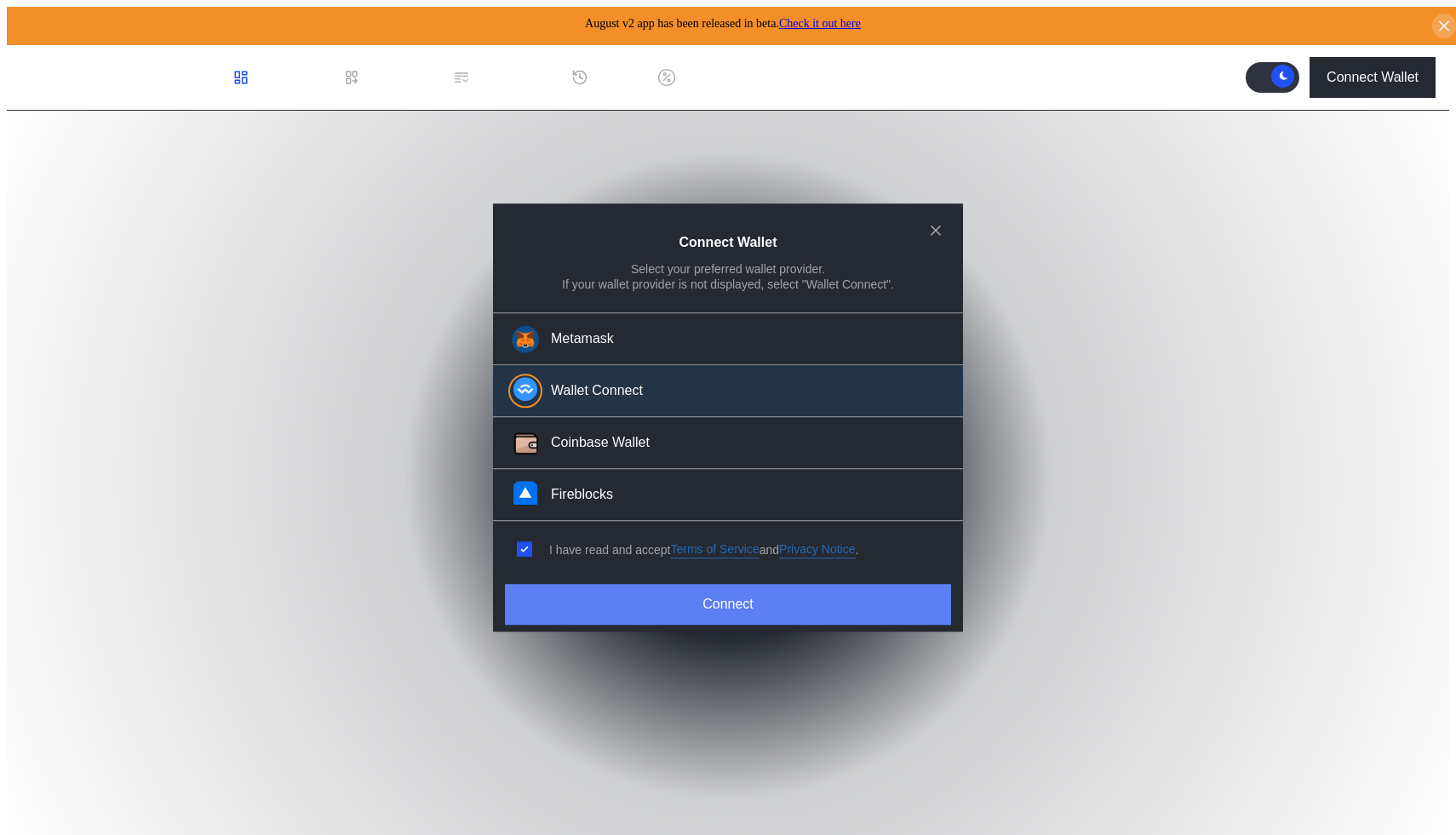
click at [738, 611] on button "Connect" at bounding box center [728, 604] width 446 height 40
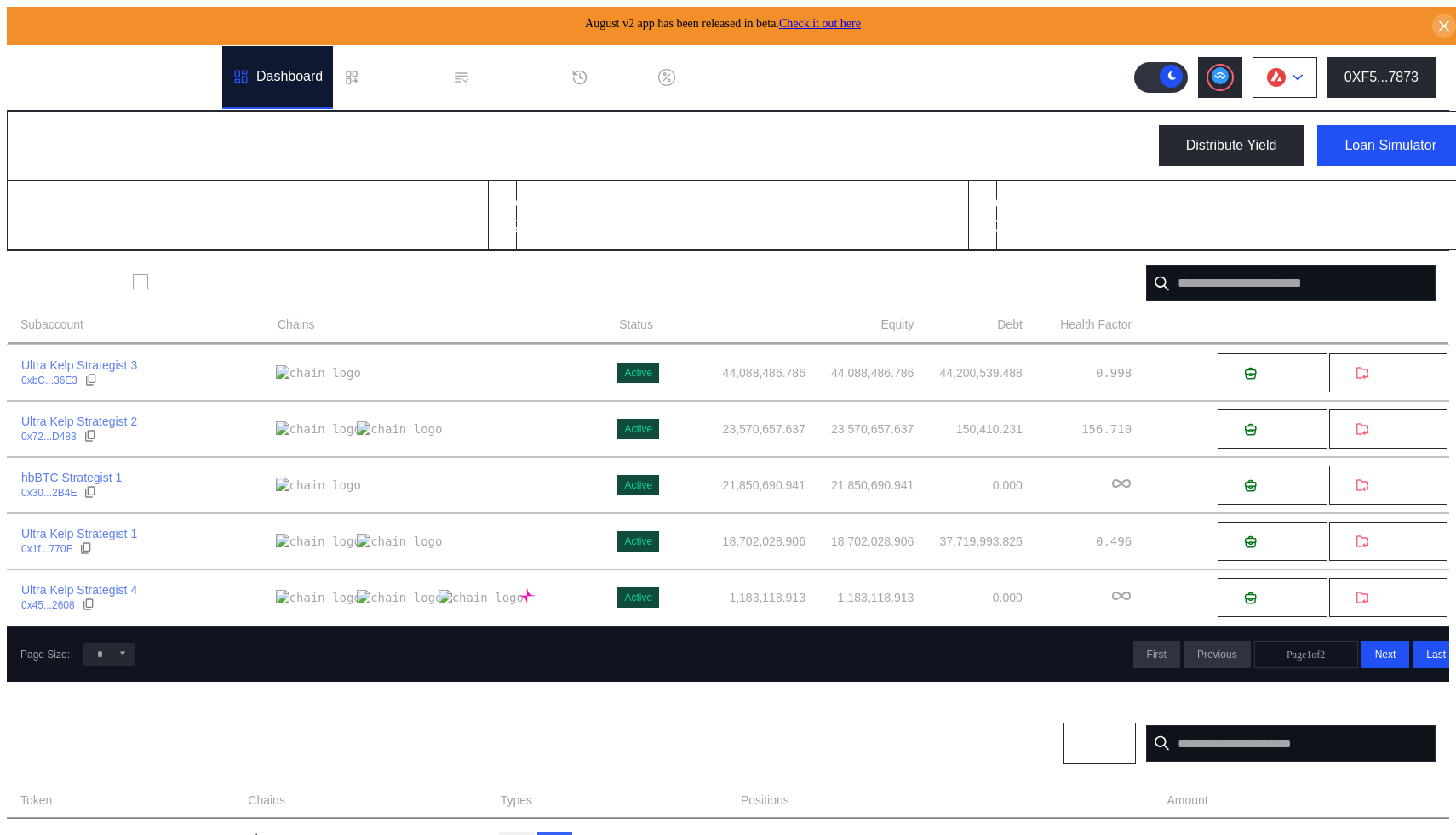
click at [1281, 68] on img at bounding box center [1276, 77] width 18 height 18
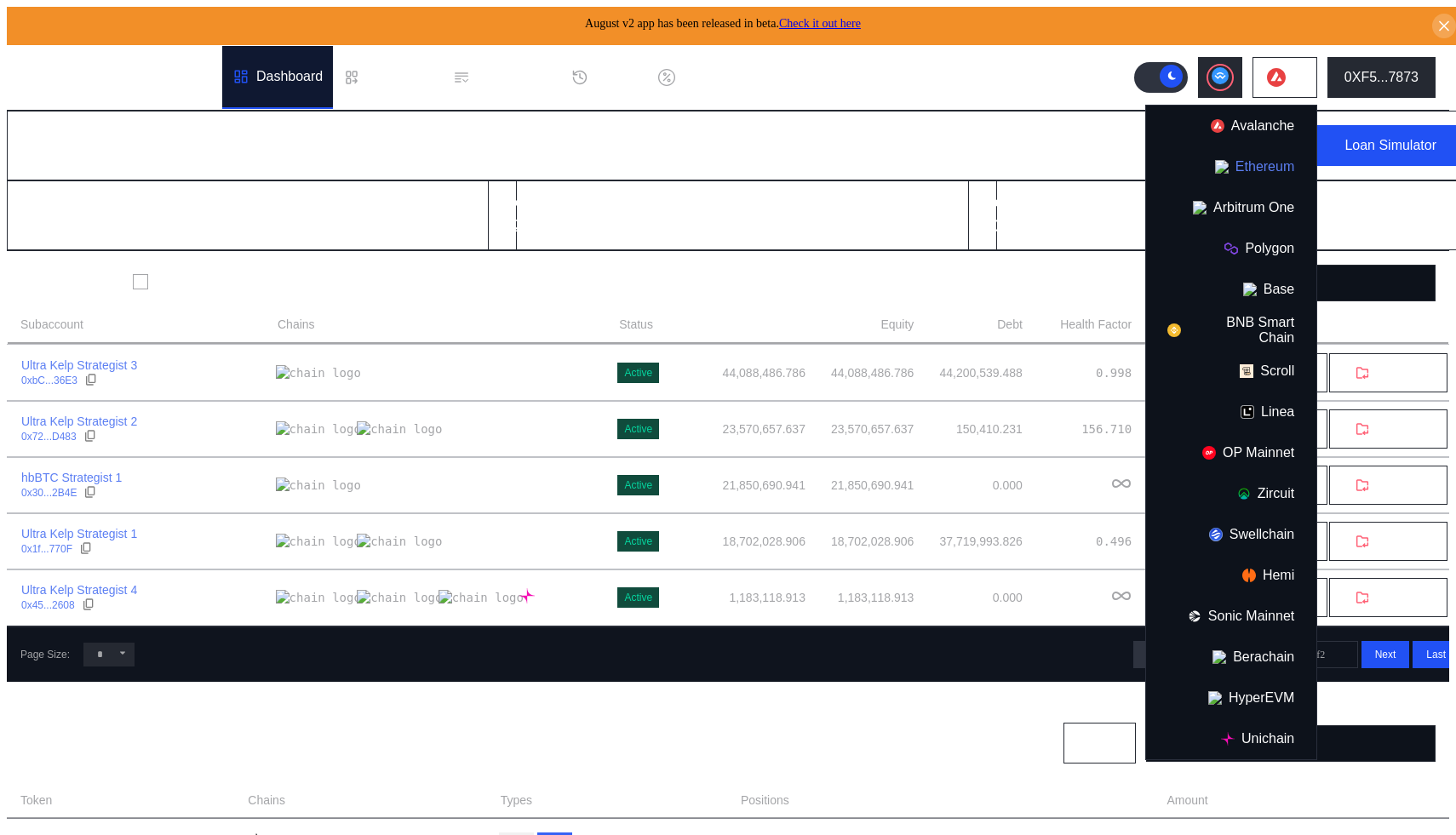
click at [1262, 167] on button "Ethereum" at bounding box center [1230, 166] width 170 height 40
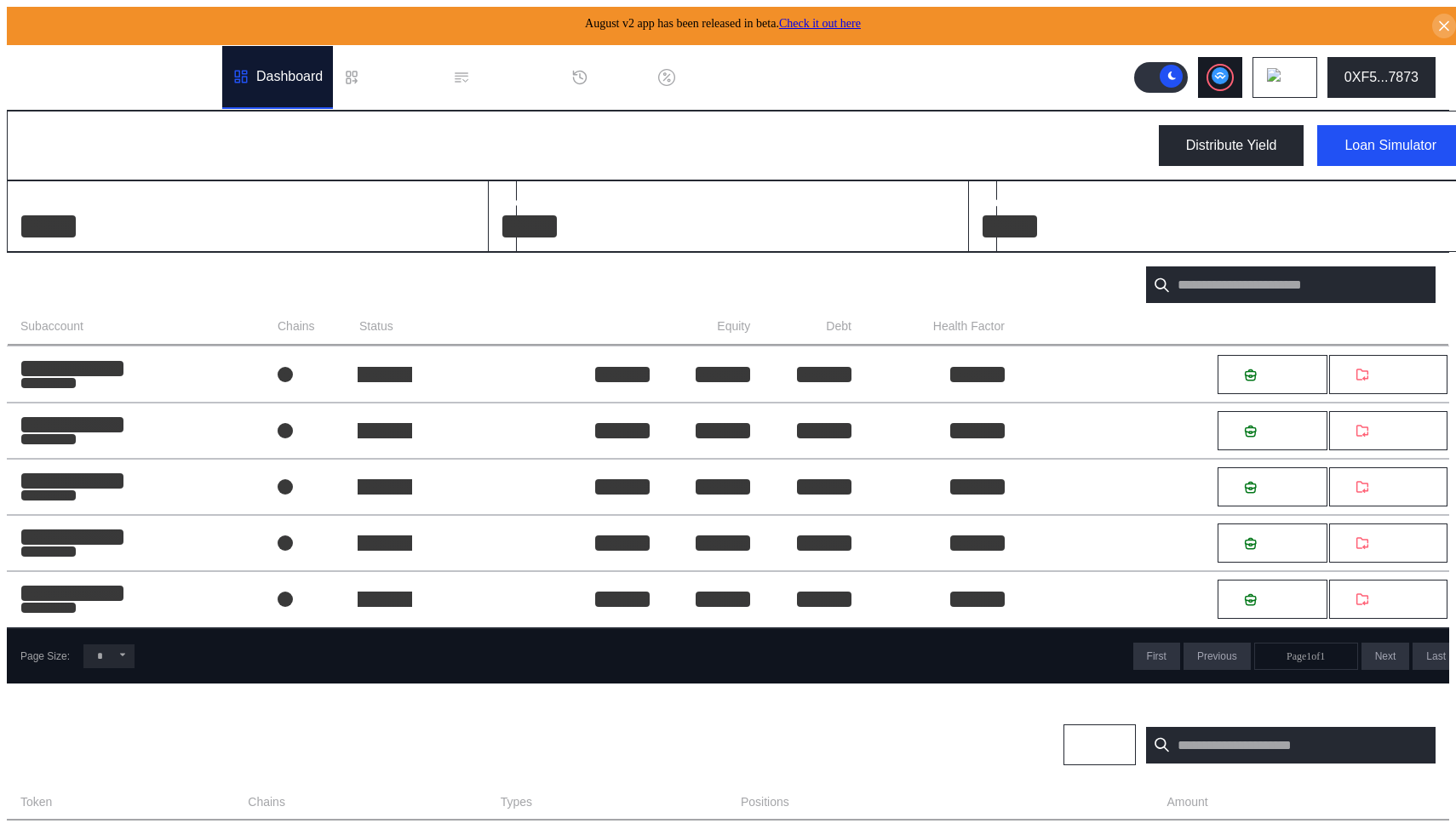
click at [1228, 69] on circle at bounding box center [1220, 75] width 17 height 17
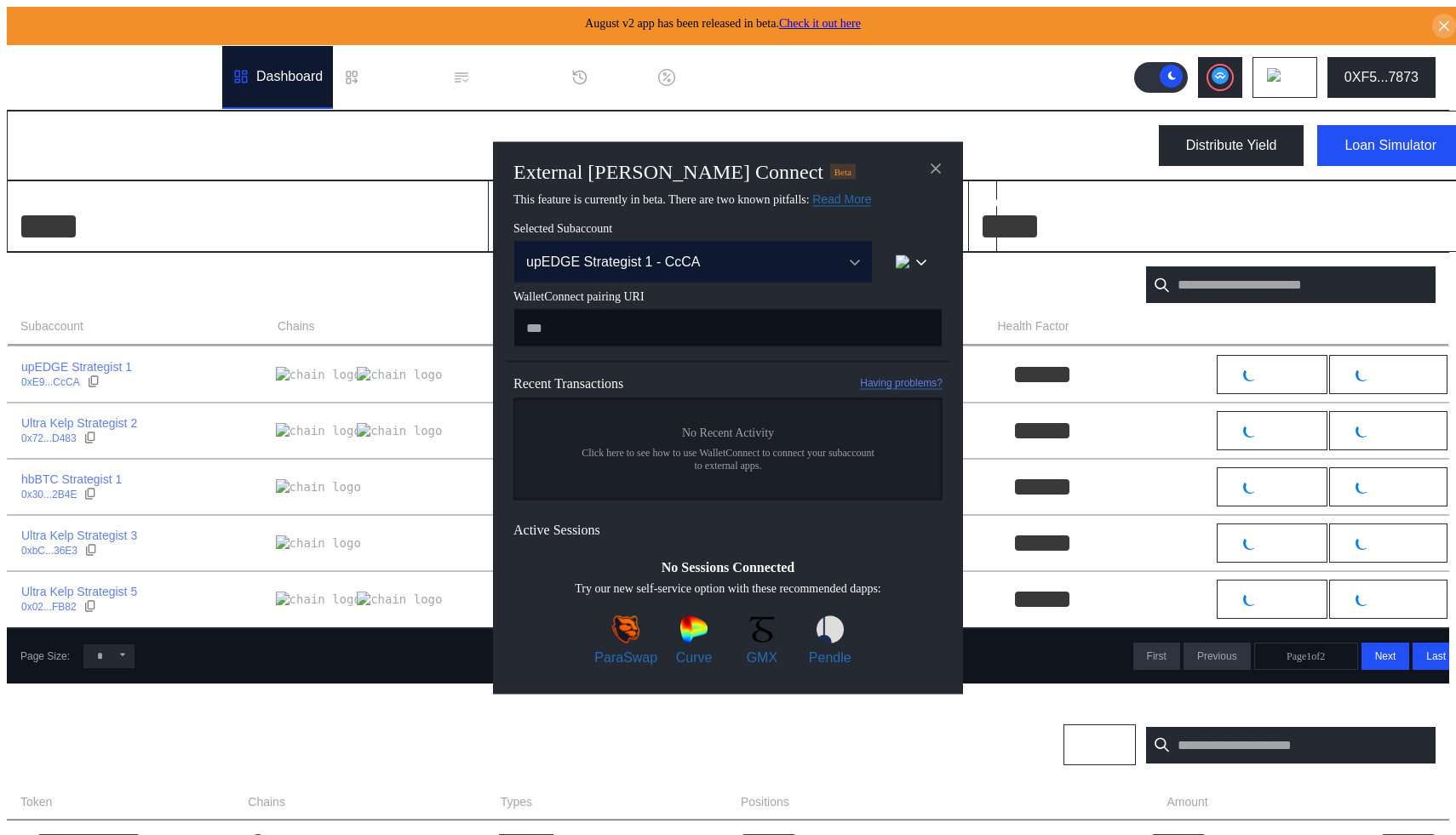
click at [664, 278] on button "upEDGE Strategist 1 - CcCA" at bounding box center [693, 261] width 359 height 42
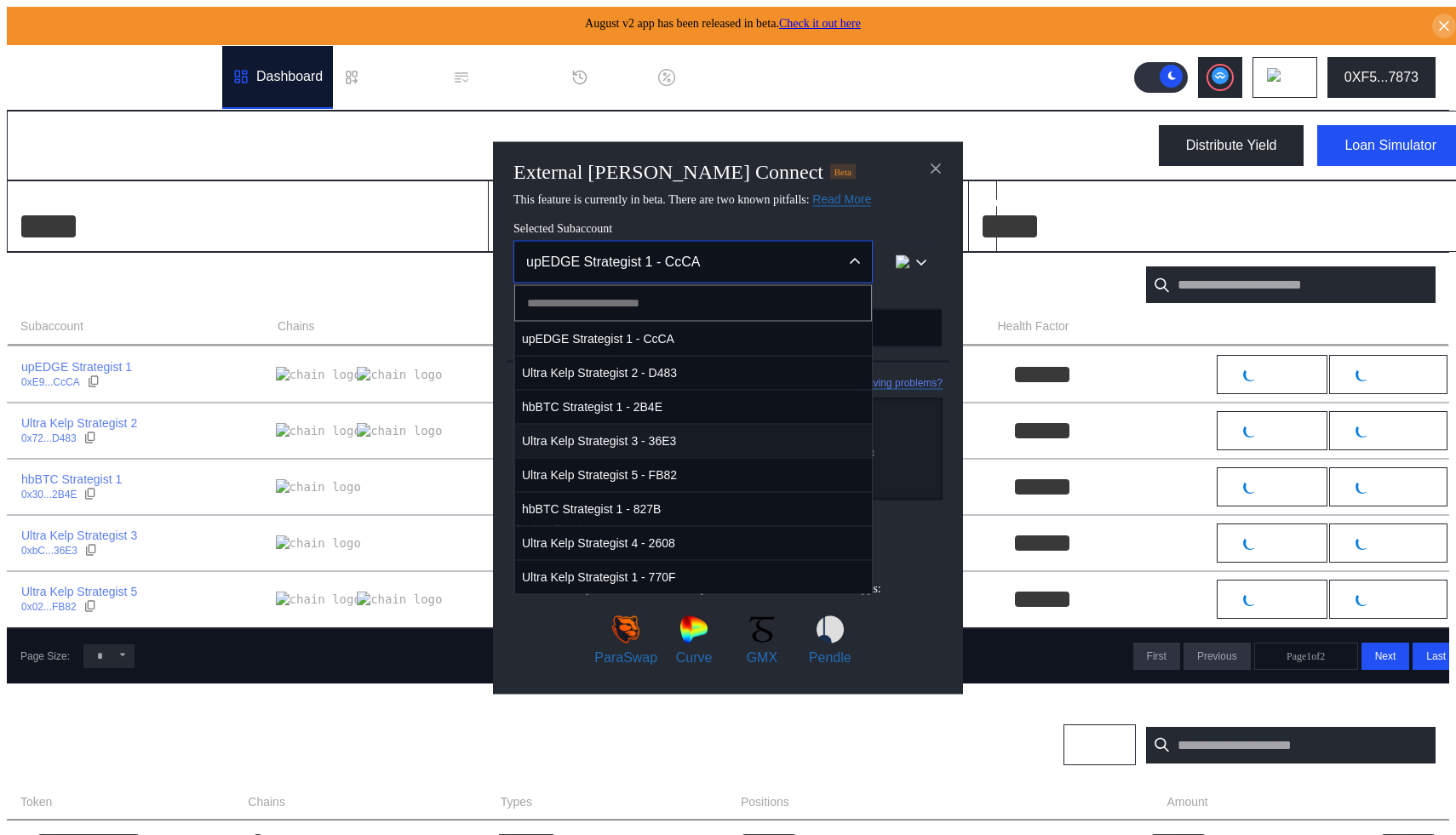
click at [725, 439] on span "Ultra Kelp Strategist 3 - 36E3" at bounding box center [694, 441] width 356 height 35
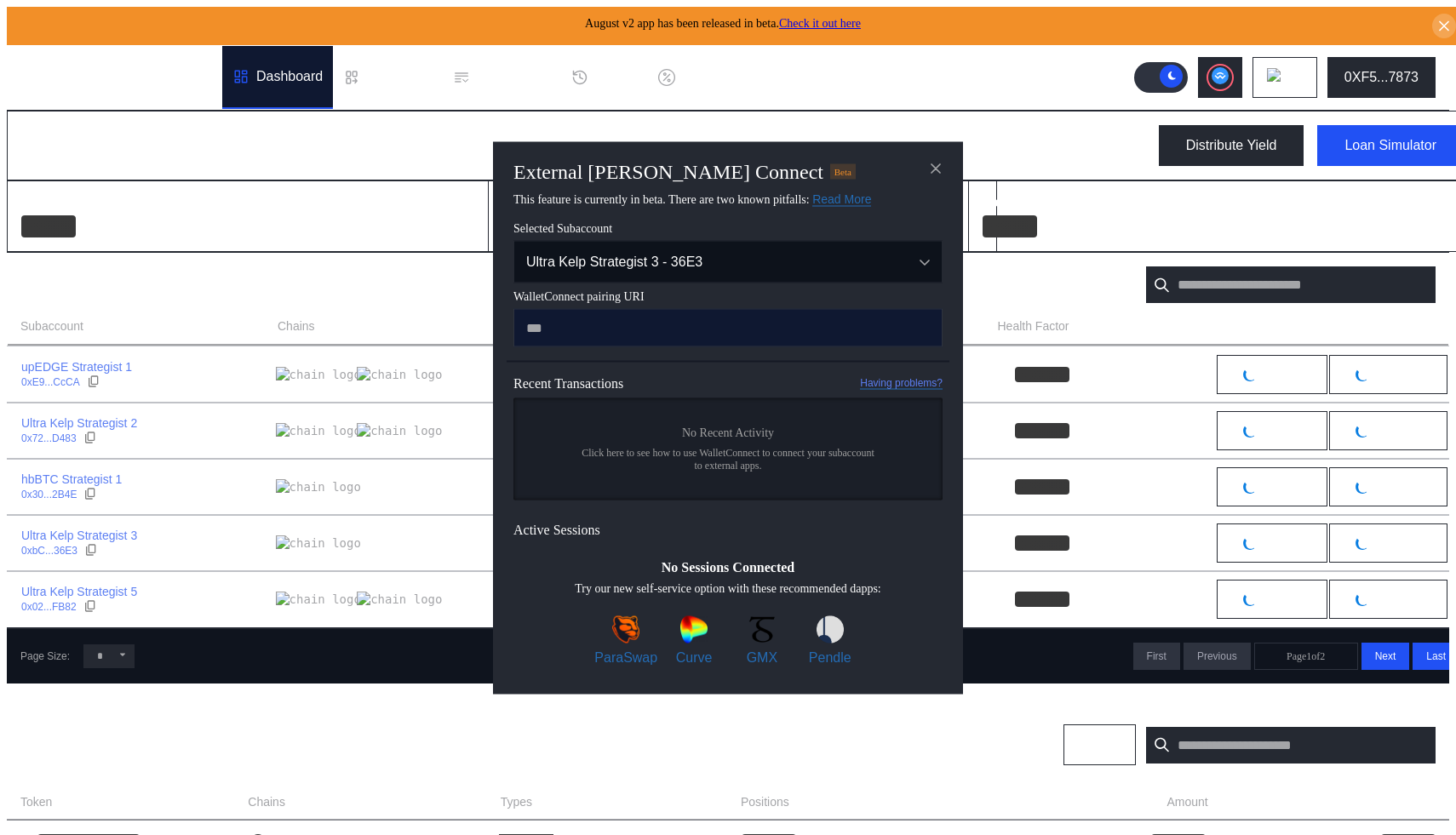
click at [601, 343] on input "modal" at bounding box center [728, 328] width 429 height 39
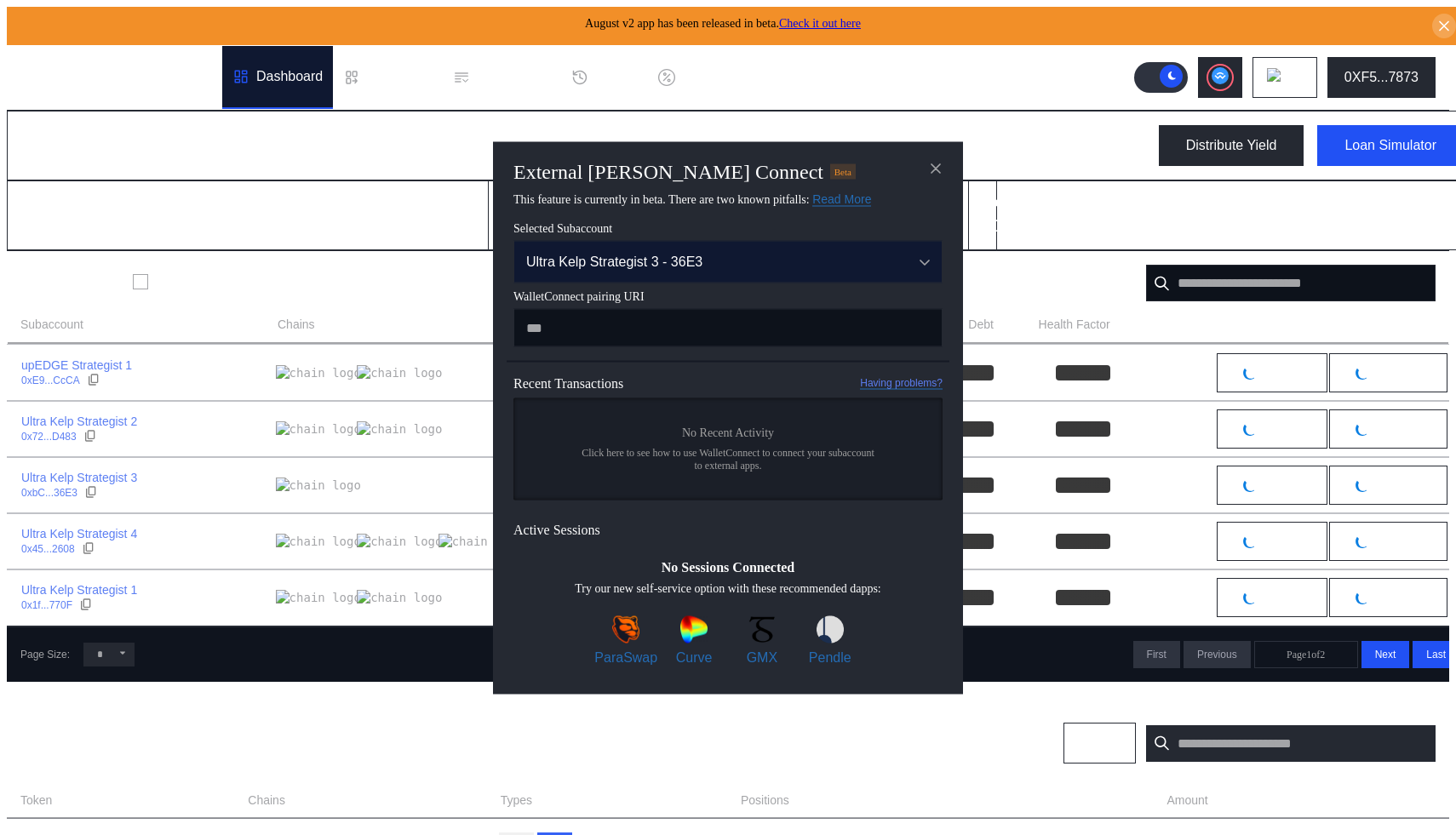
click at [763, 258] on div "Ultra Kelp Strategist 3 - 36E3" at bounding box center [705, 261] width 359 height 16
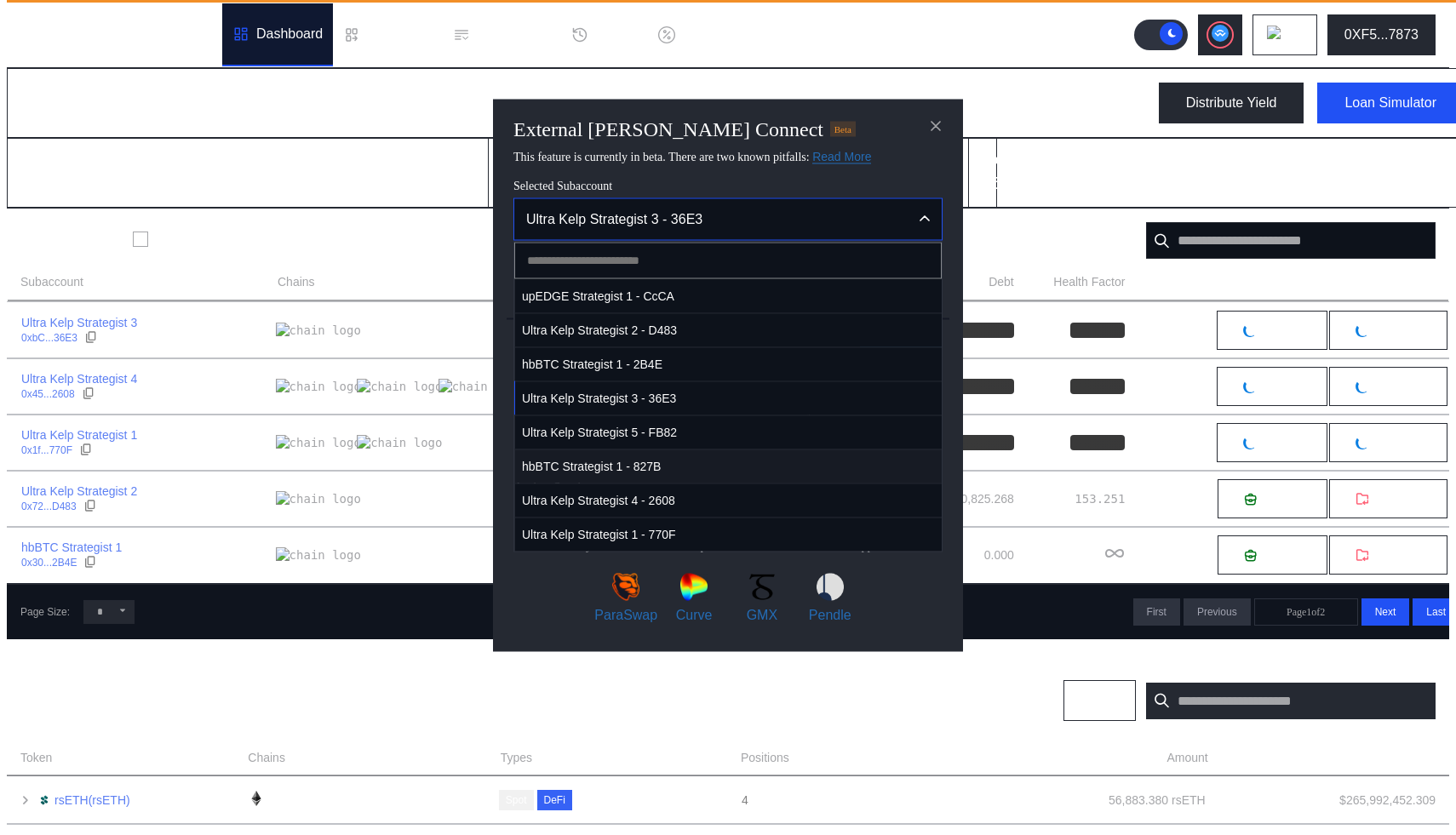
scroll to position [46, 0]
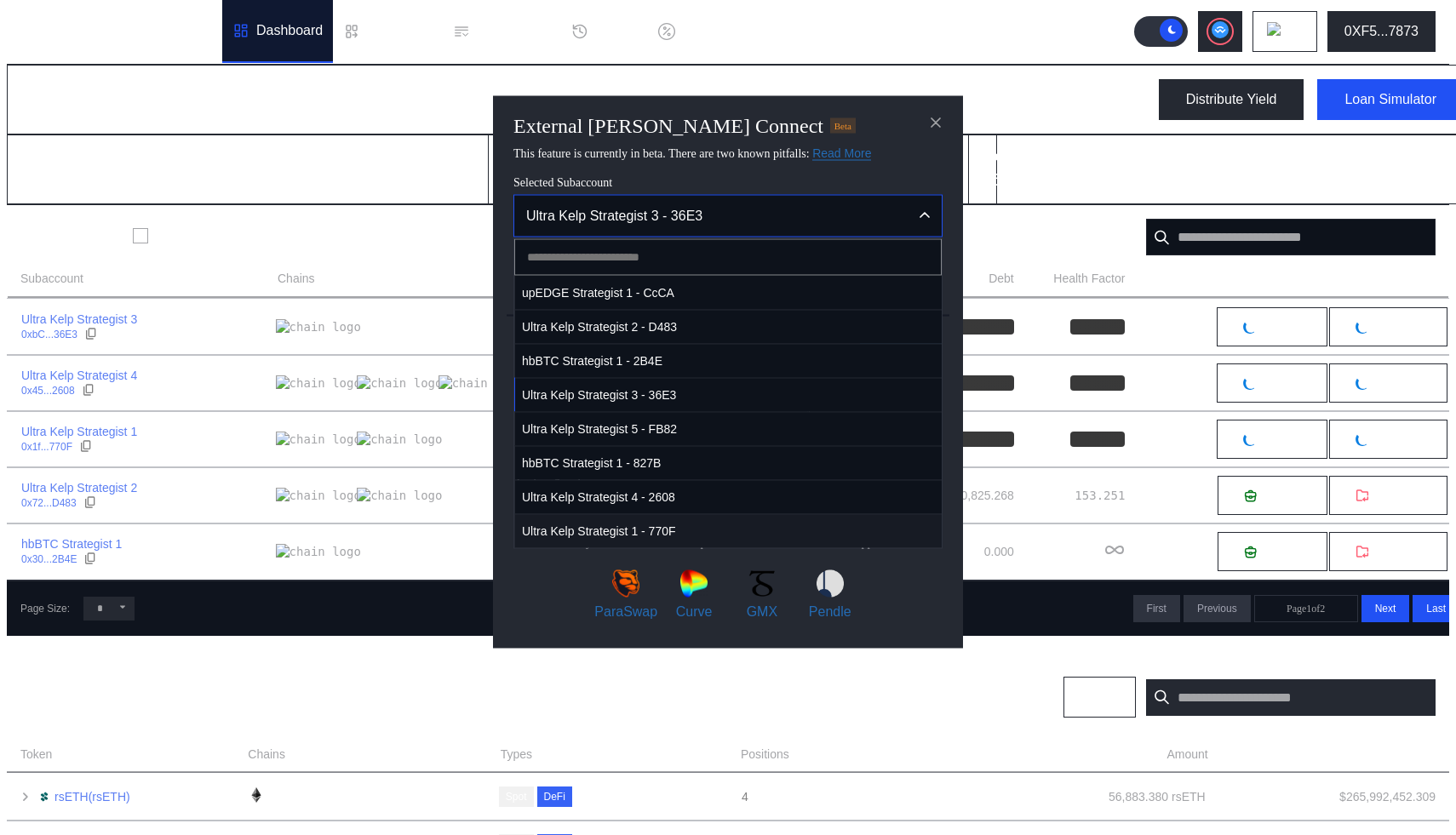
click at [714, 548] on span "Ultra Kelp Strategist 1 - 770F" at bounding box center [728, 531] width 426 height 35
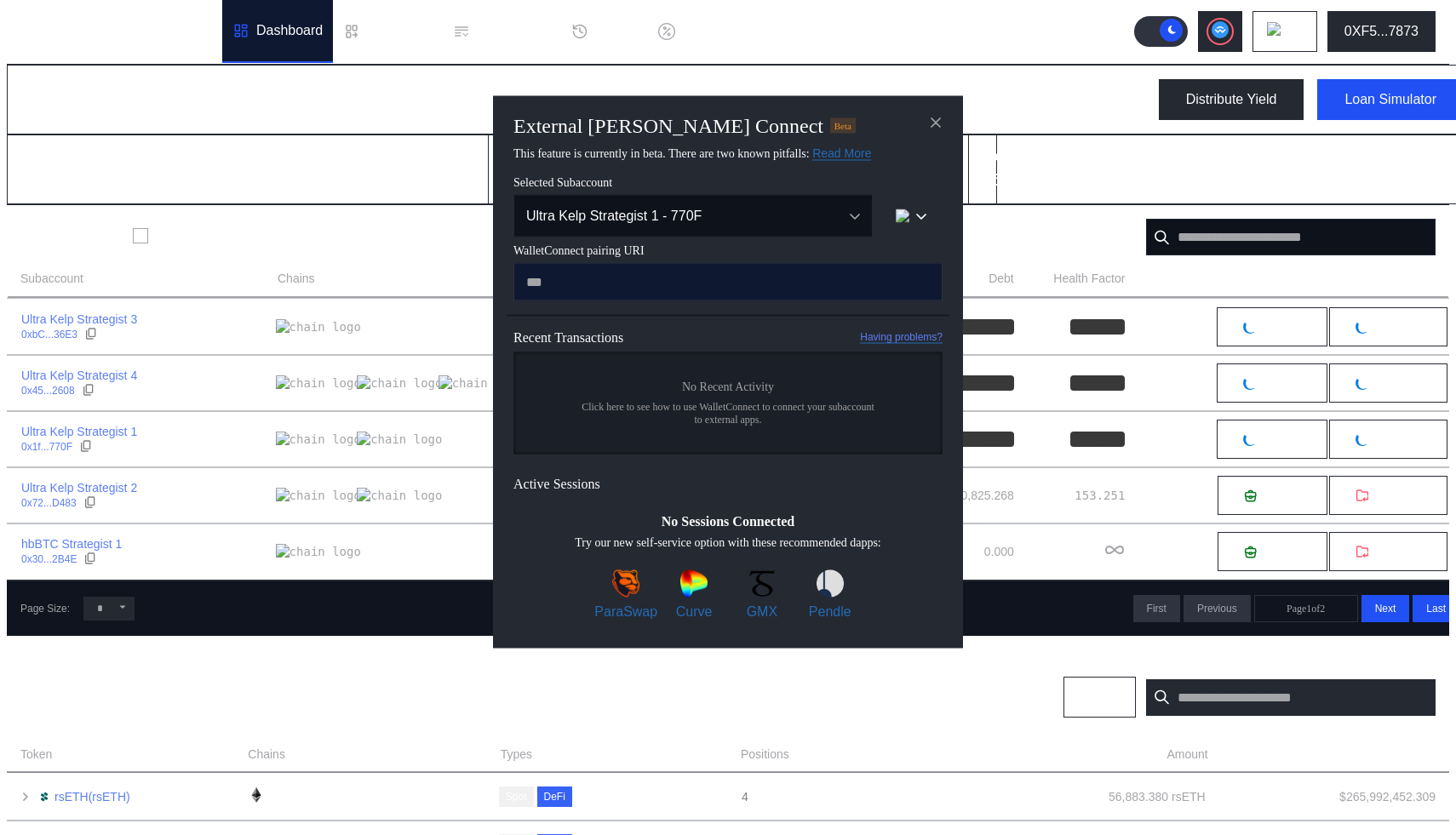
click at [617, 300] on input "modal" at bounding box center [728, 281] width 429 height 39
paste input "**********"
type input "**********"
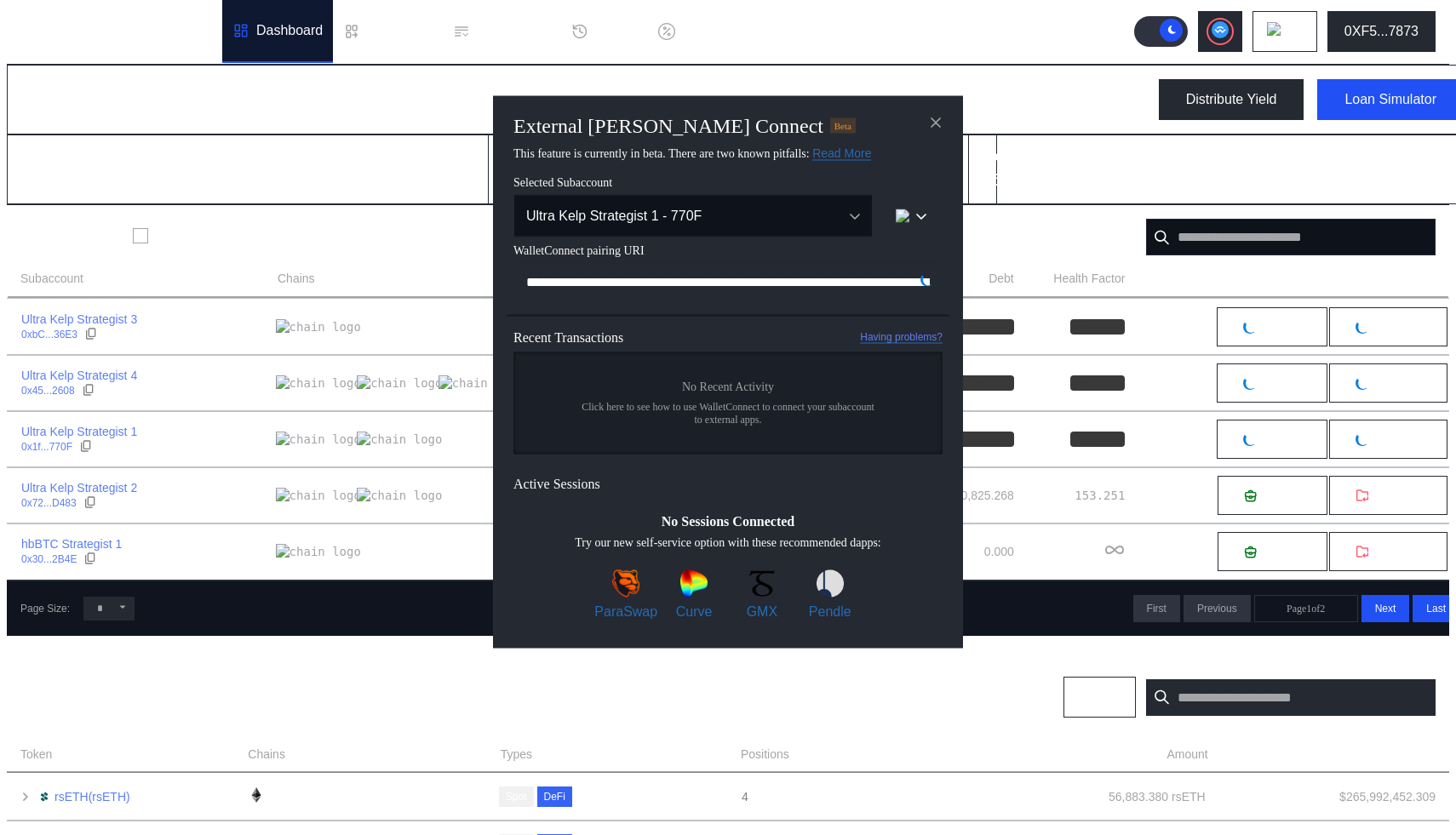
scroll to position [0, 1024]
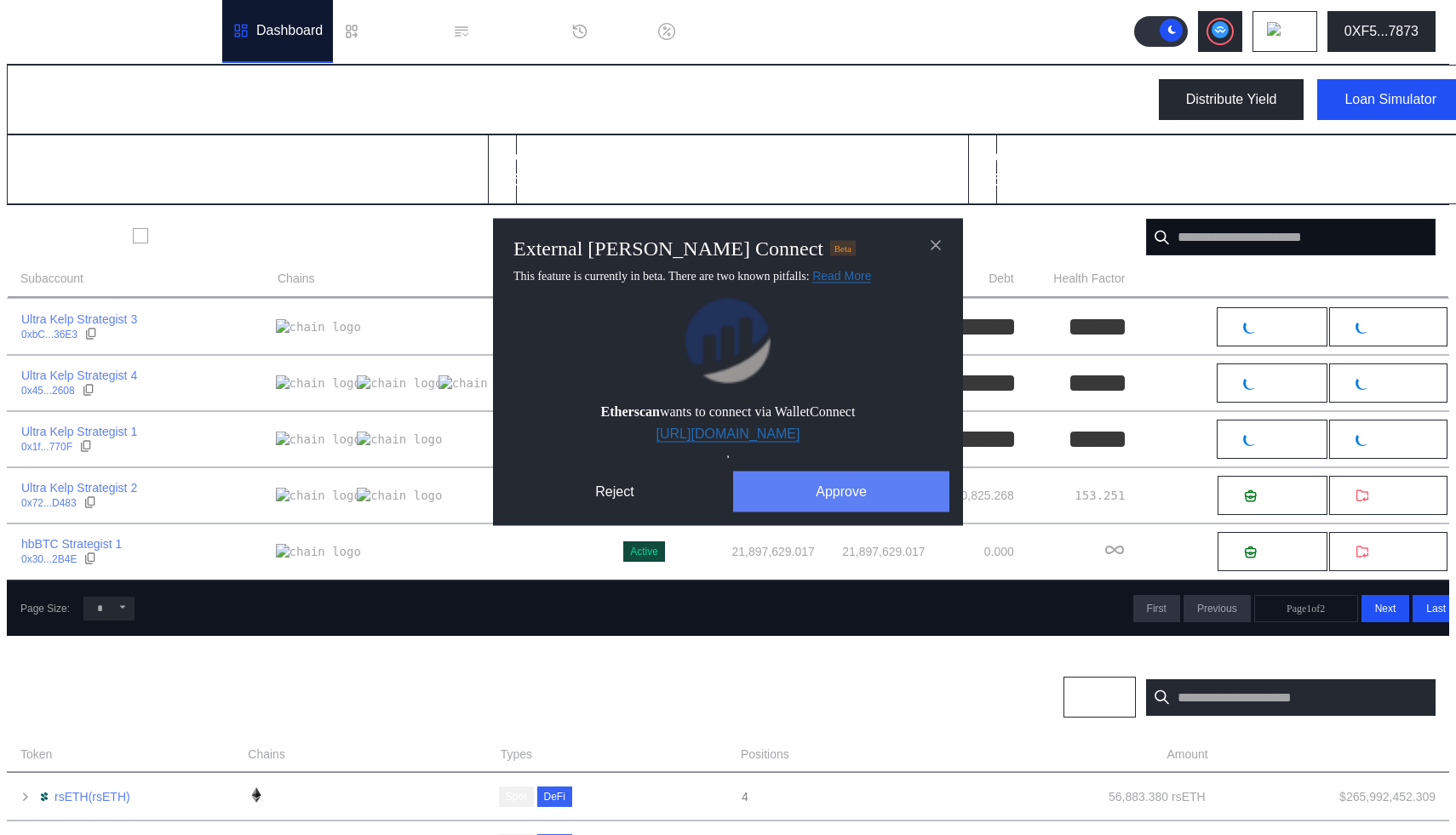
click at [807, 512] on button "Approve" at bounding box center [841, 491] width 216 height 40
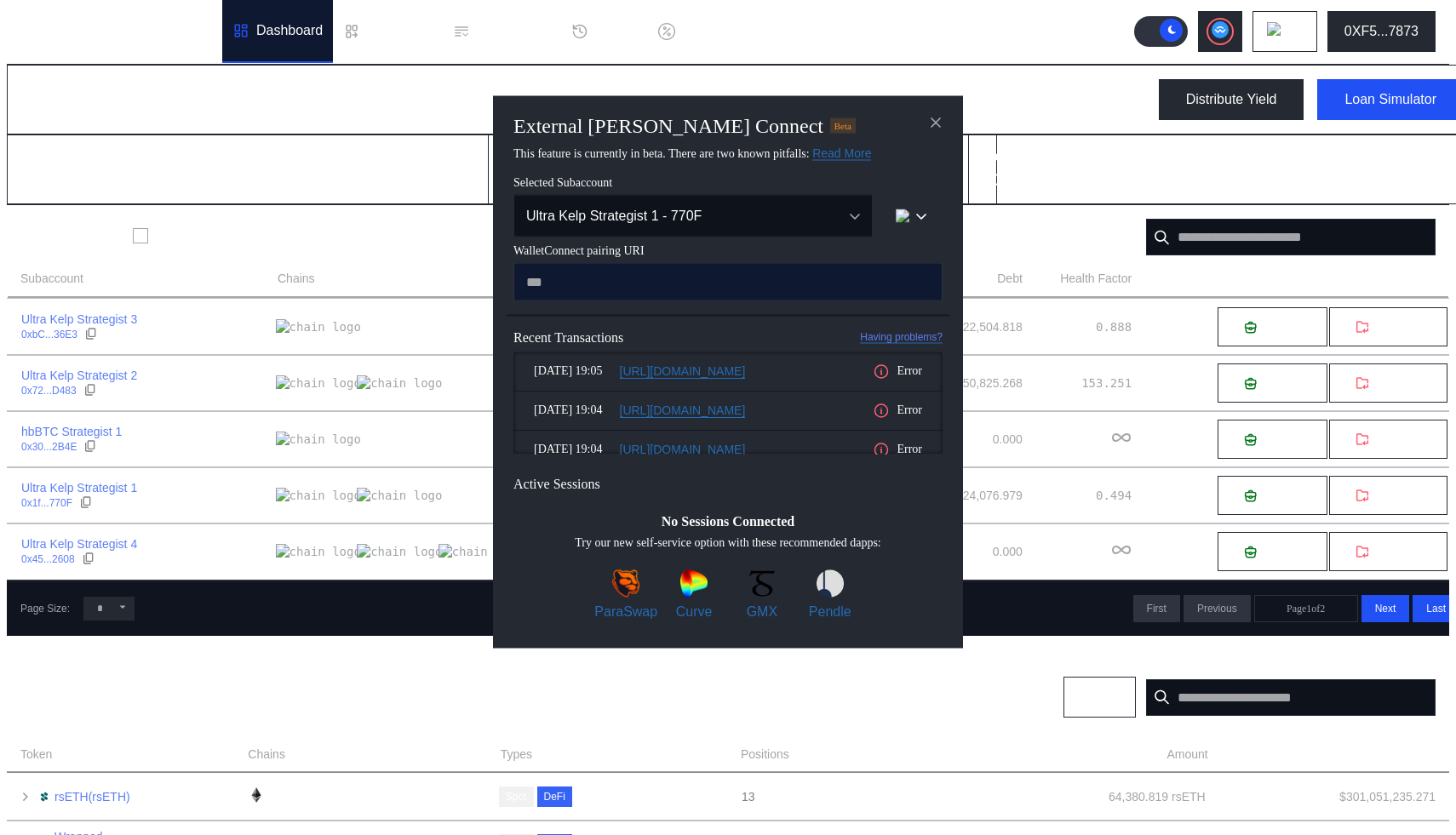
click at [677, 300] on input "modal" at bounding box center [728, 281] width 429 height 39
type input "**********"
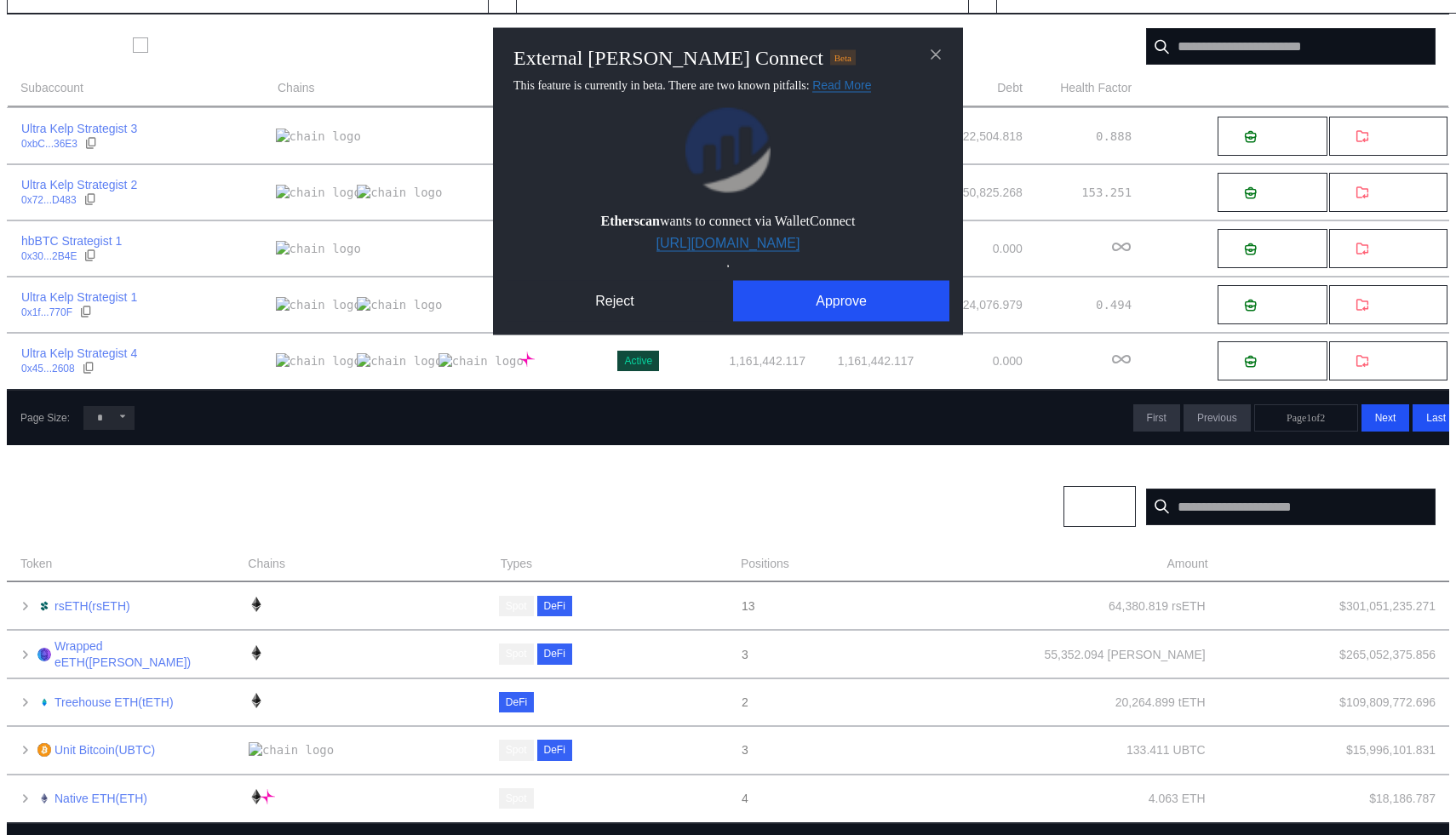
scroll to position [257, 0]
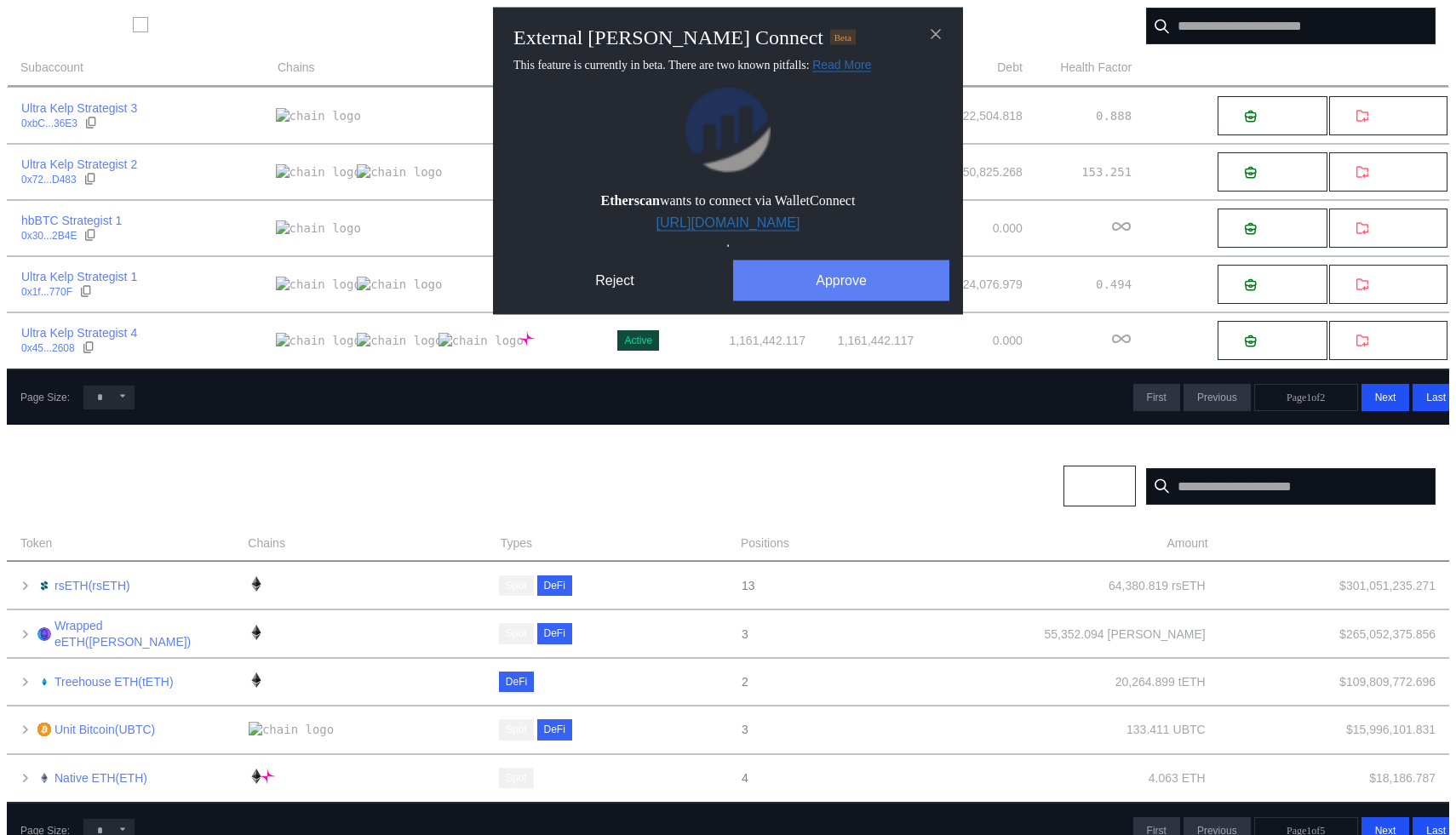
click at [807, 300] on button "Approve" at bounding box center [841, 280] width 216 height 40
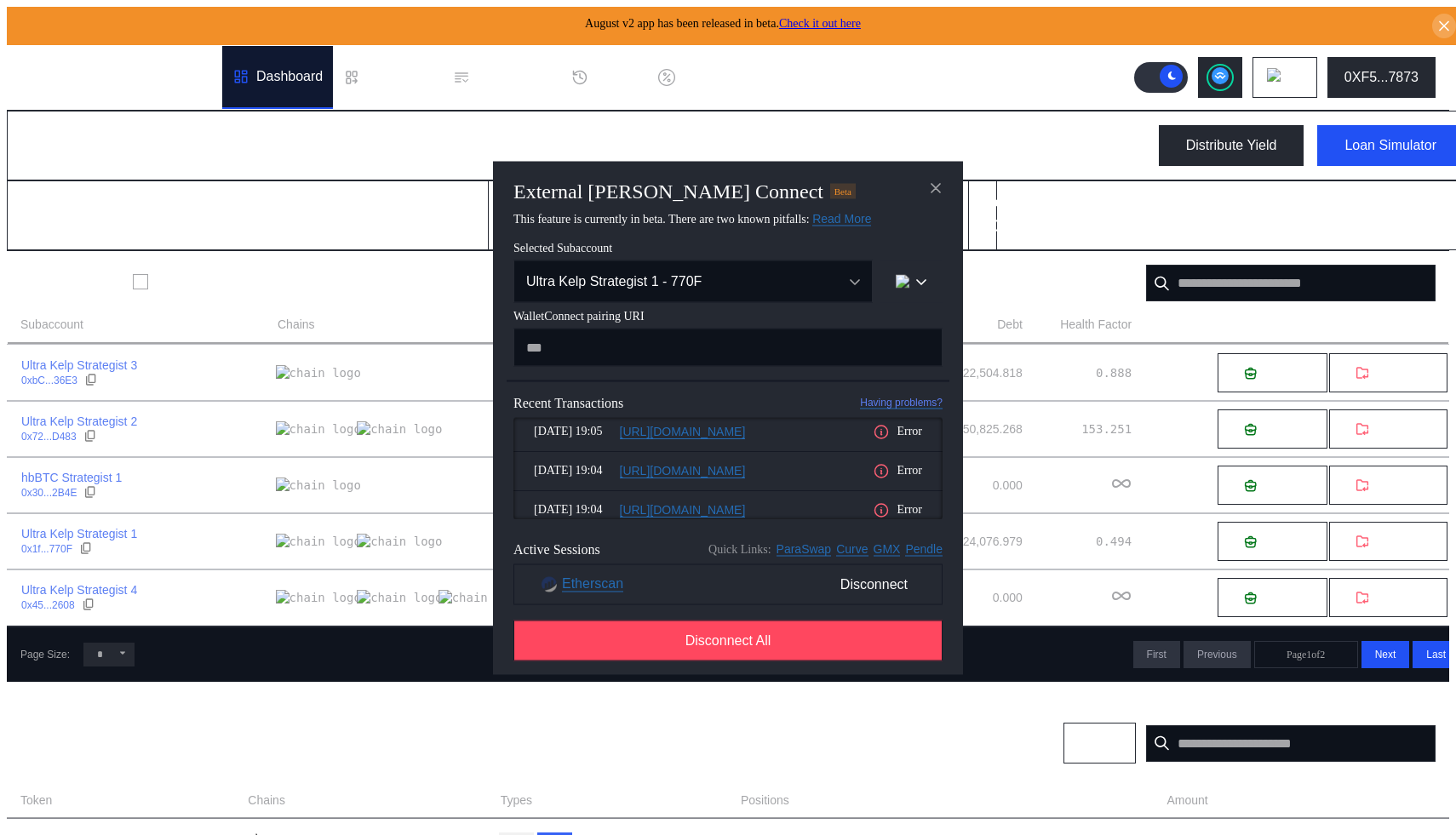
scroll to position [0, 0]
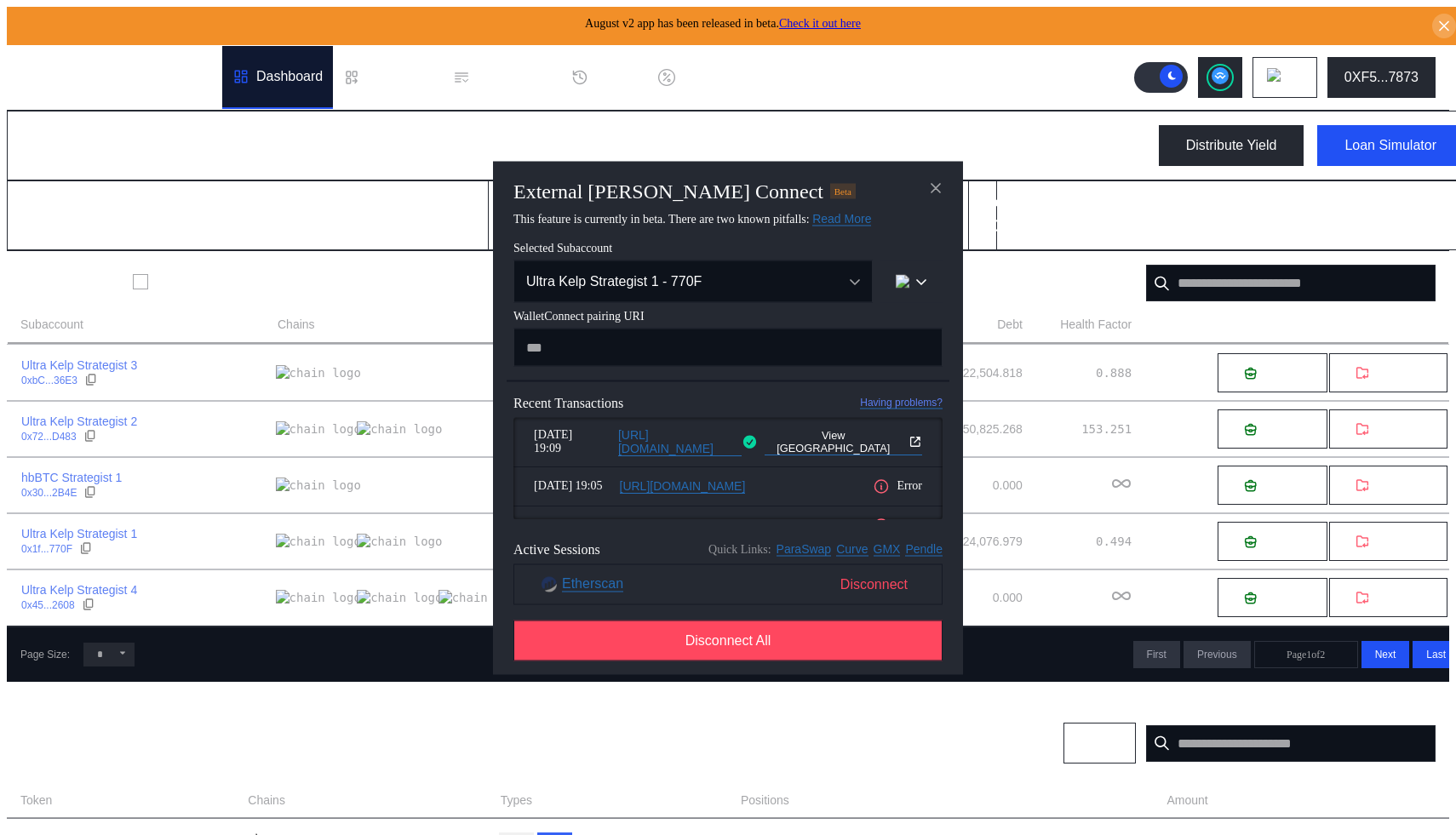
click at [862, 587] on span "Disconnect" at bounding box center [874, 584] width 81 height 29
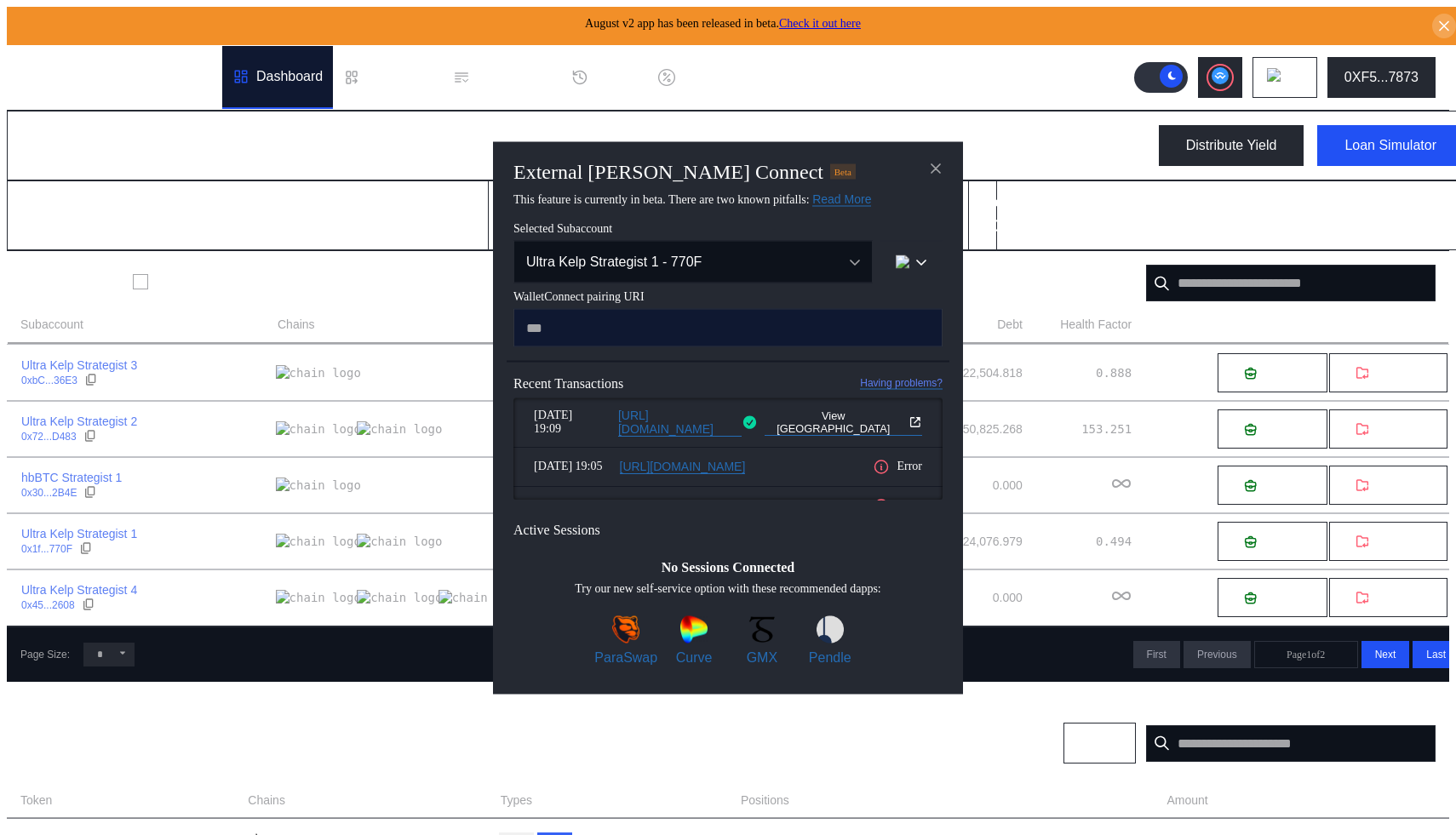
paste input "**********"
type input "**********"
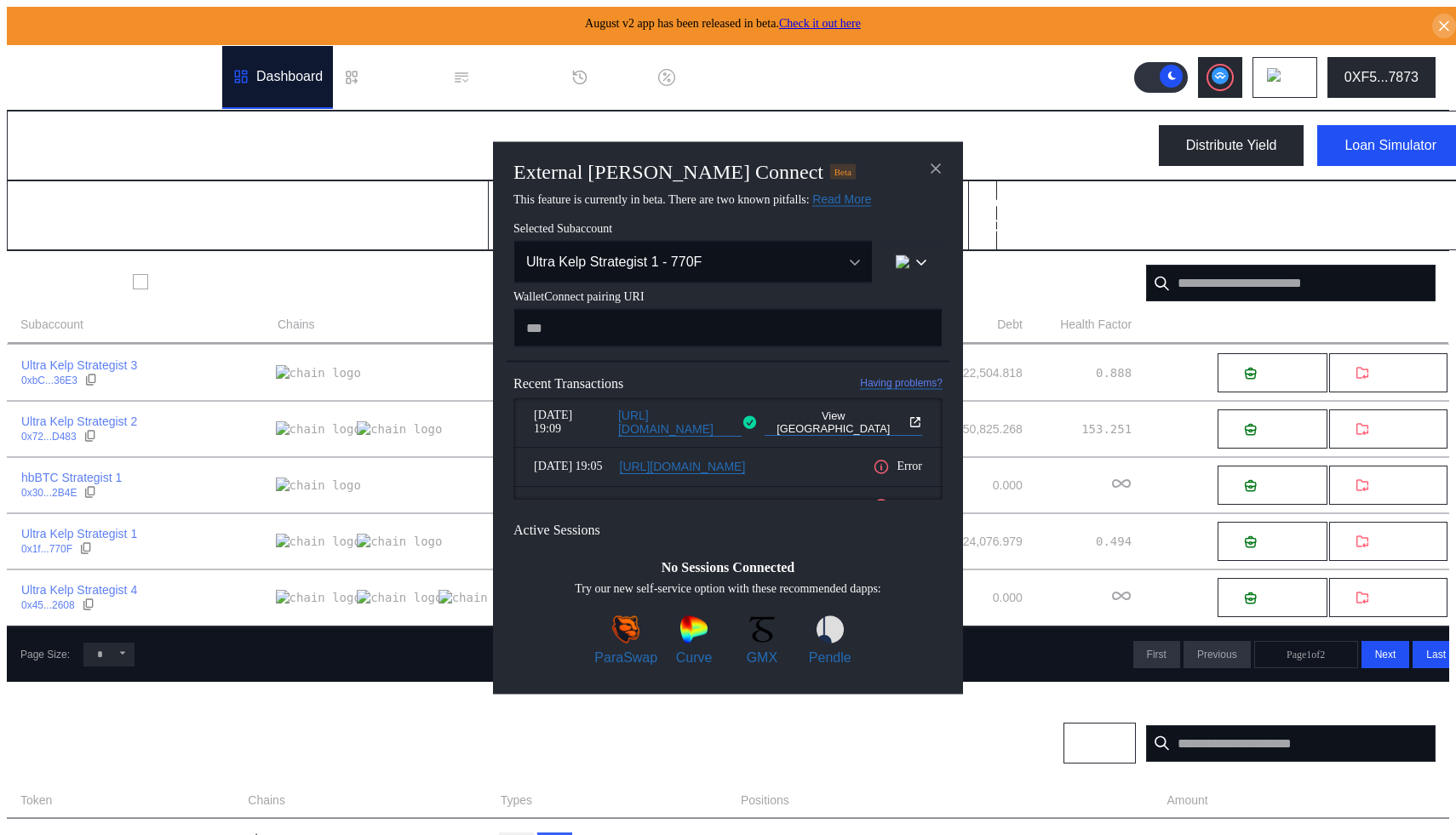
scroll to position [54, 0]
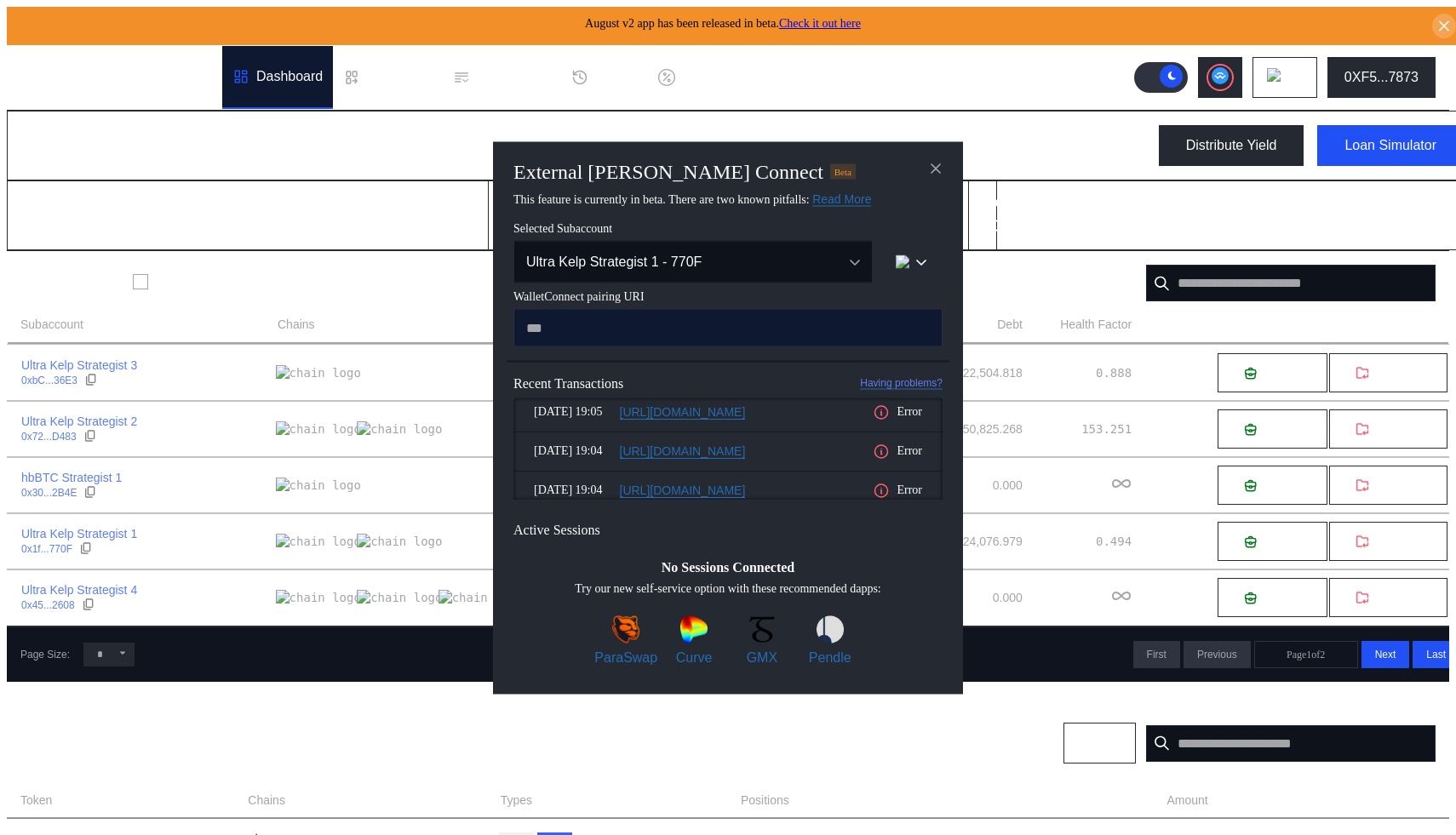
paste input "**********"
type input "**********"
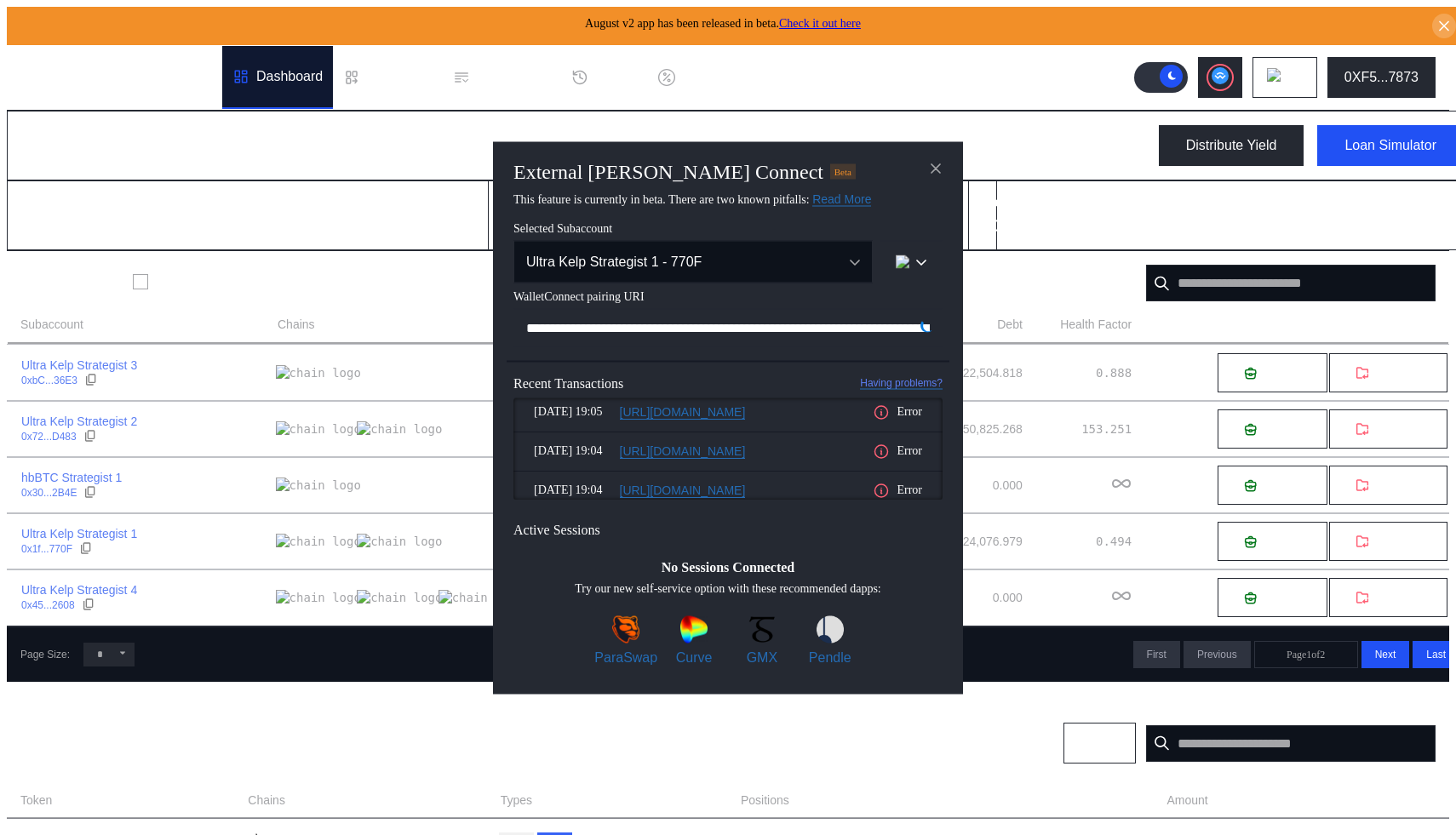
scroll to position [0, 1014]
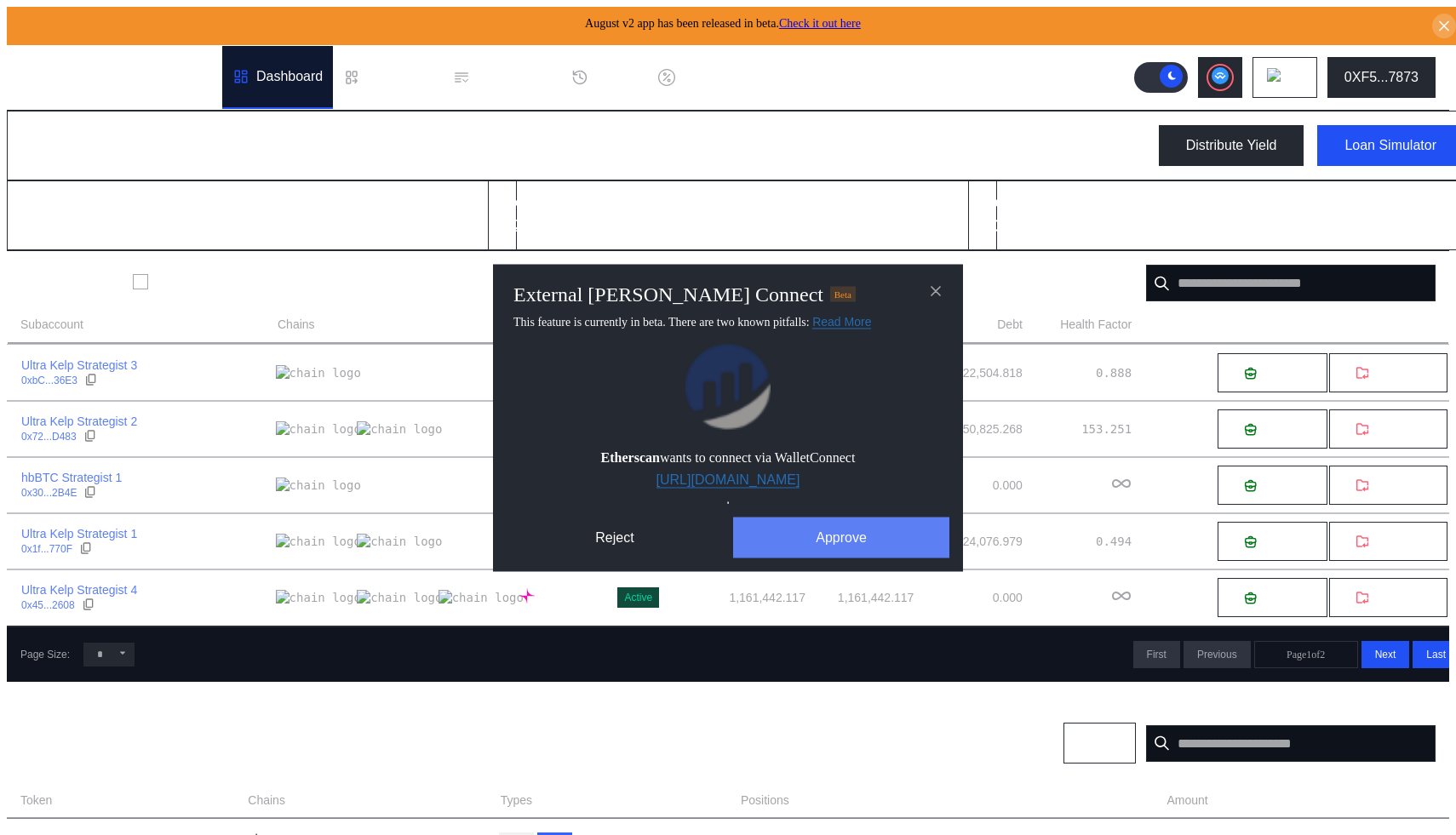
click at [778, 534] on button "Approve" at bounding box center [841, 537] width 216 height 40
